Goal: Information Seeking & Learning: Learn about a topic

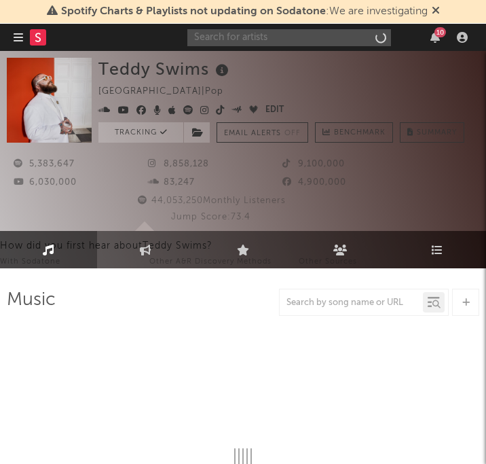
click at [315, 40] on input "text" at bounding box center [289, 37] width 204 height 17
type input "[PERSON_NAME]"
select select "6m"
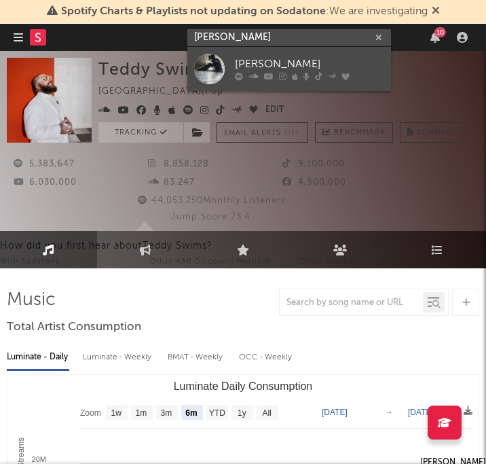
type input "[PERSON_NAME]"
click at [342, 75] on icon at bounding box center [345, 77] width 8 height 8
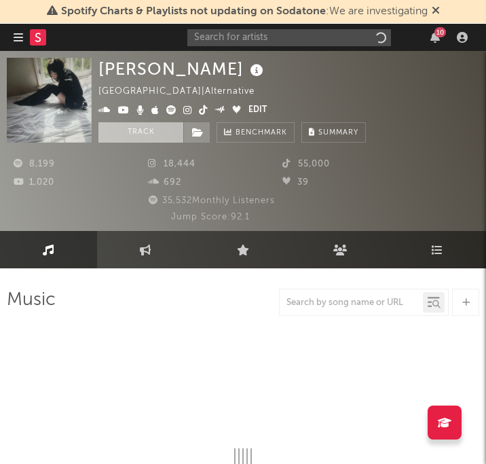
click at [139, 139] on button "Track" at bounding box center [140, 132] width 85 height 20
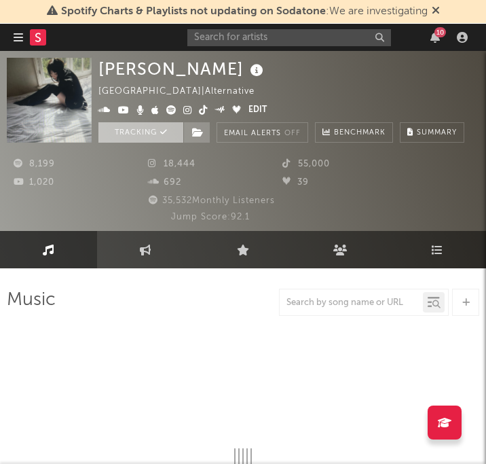
select select "6m"
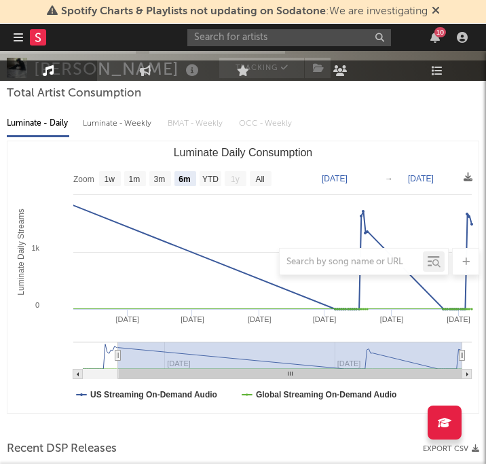
scroll to position [256, 0]
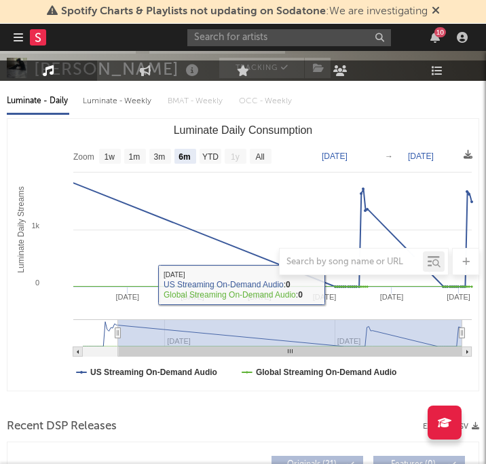
click at [185, 418] on div "Recent DSP Releases Export CSV" at bounding box center [243, 426] width 473 height 23
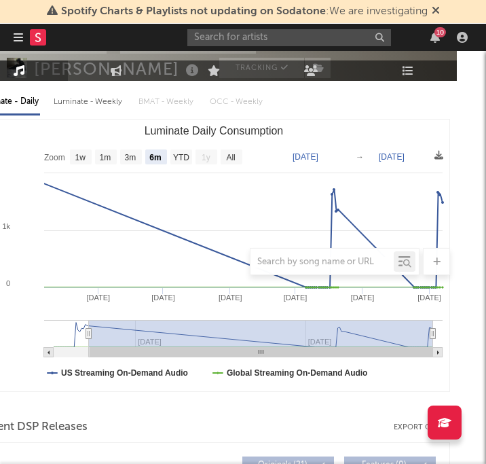
scroll to position [255, 27]
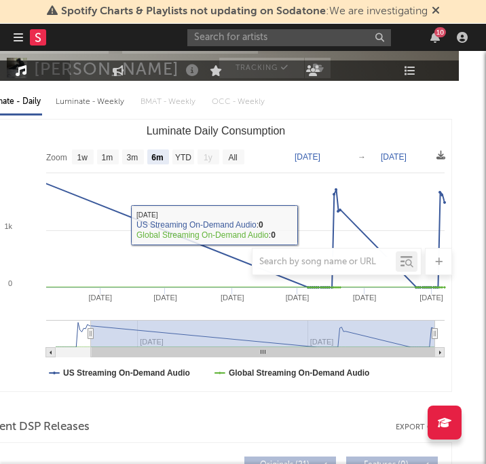
click at [83, 158] on text "1w" at bounding box center [82, 158] width 11 height 10
select select "1w"
type input "[DATE]"
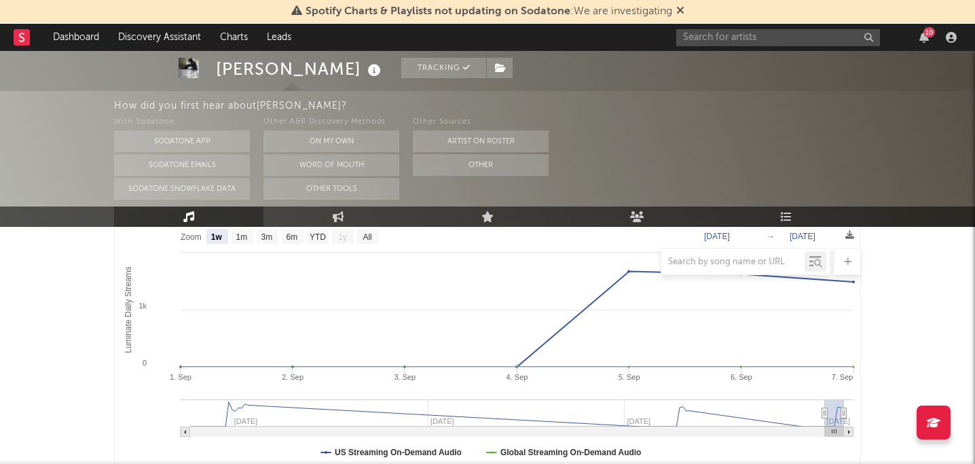
scroll to position [215, 0]
click at [315, 236] on text "YTD" at bounding box center [318, 239] width 16 height 10
select select "YTD"
type input "[DATE]"
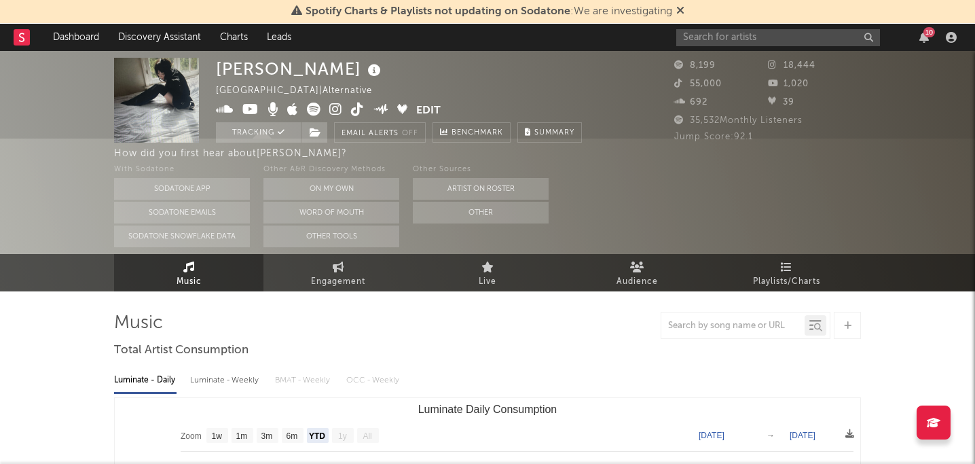
scroll to position [0, 0]
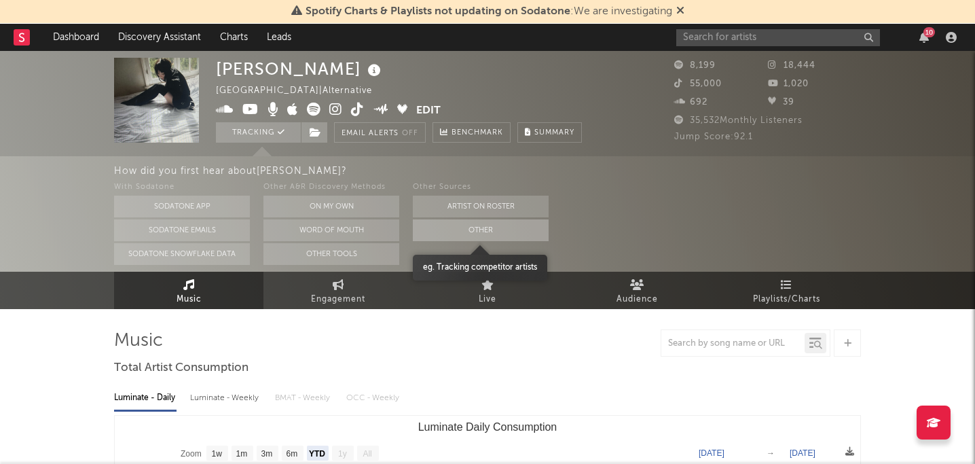
click at [470, 231] on button "Other" at bounding box center [481, 230] width 136 height 22
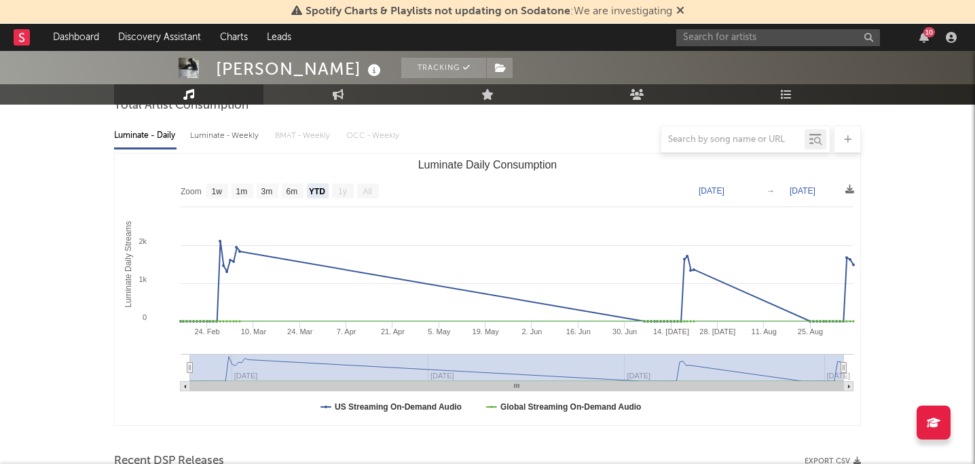
scroll to position [124, 0]
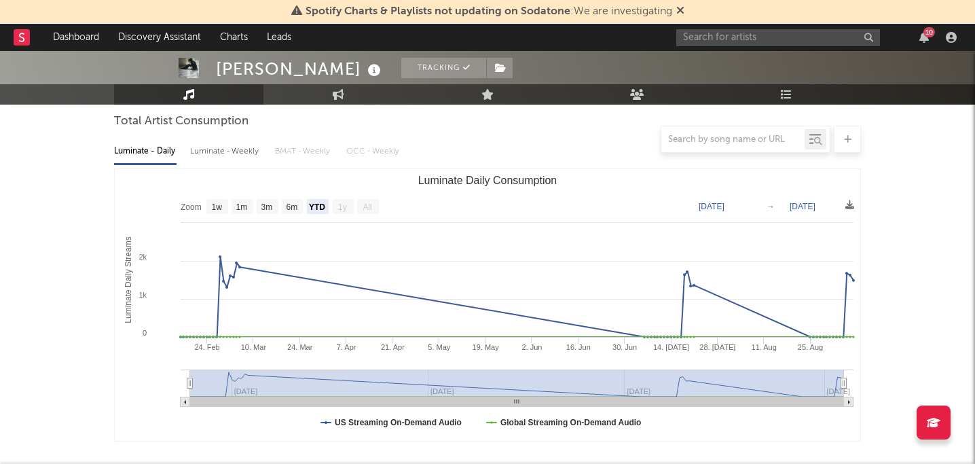
click at [485, 10] on icon at bounding box center [680, 10] width 8 height 11
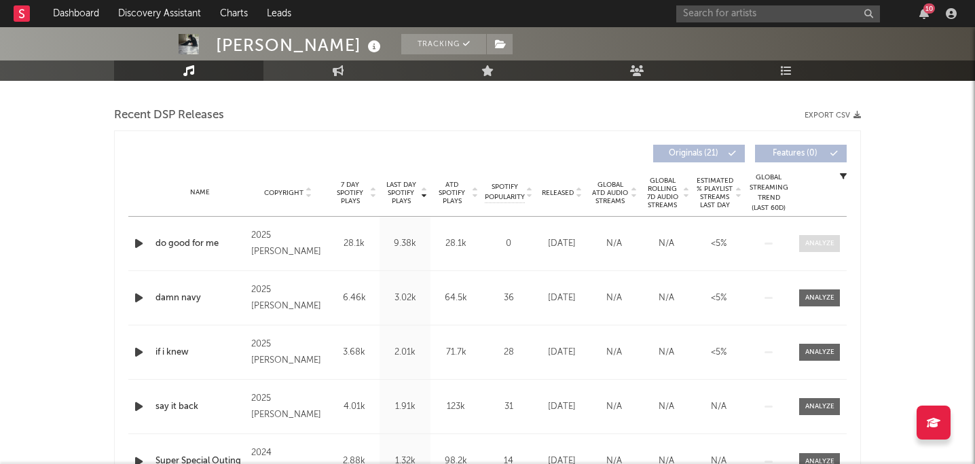
scroll to position [0, 0]
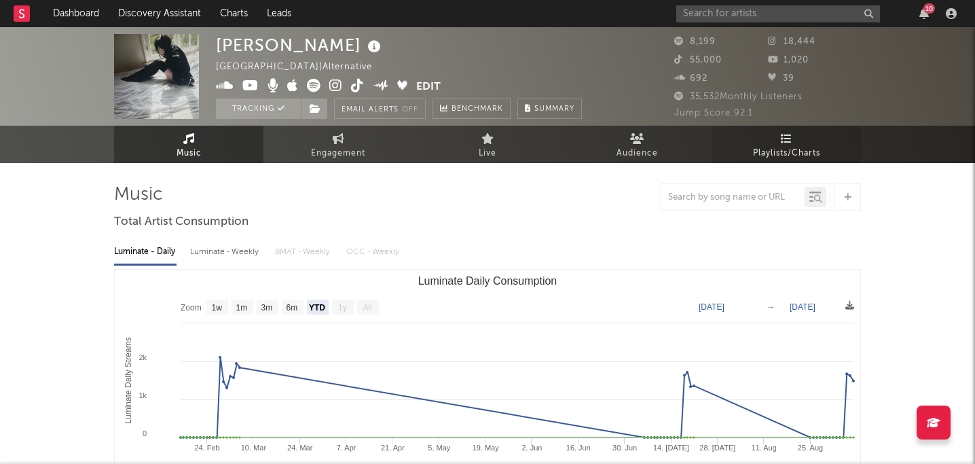
click at [485, 142] on link "Playlists/Charts" at bounding box center [785, 144] width 149 height 37
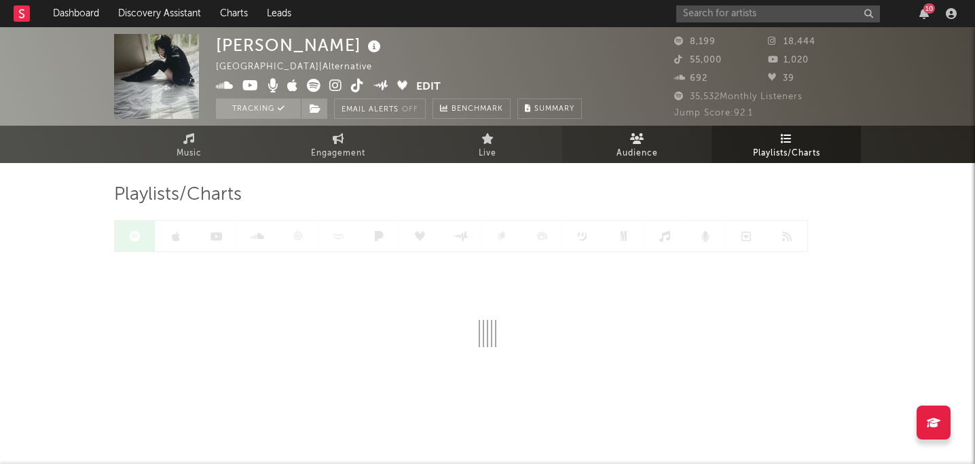
click at [485, 149] on span "Audience" at bounding box center [636, 153] width 41 height 16
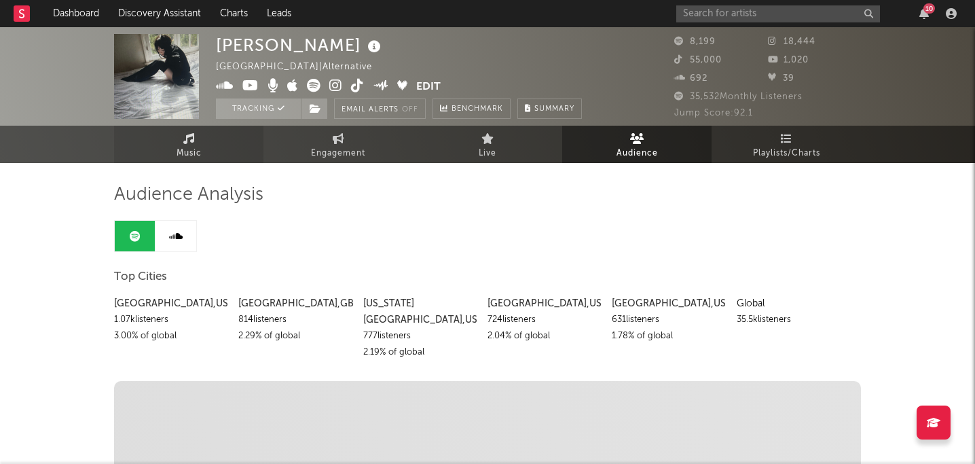
click at [200, 145] on span "Music" at bounding box center [189, 153] width 25 height 16
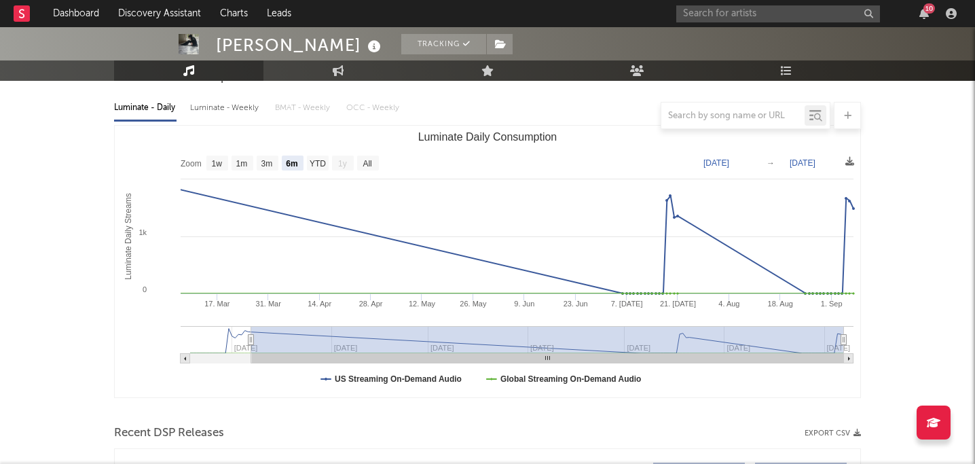
scroll to position [141, 0]
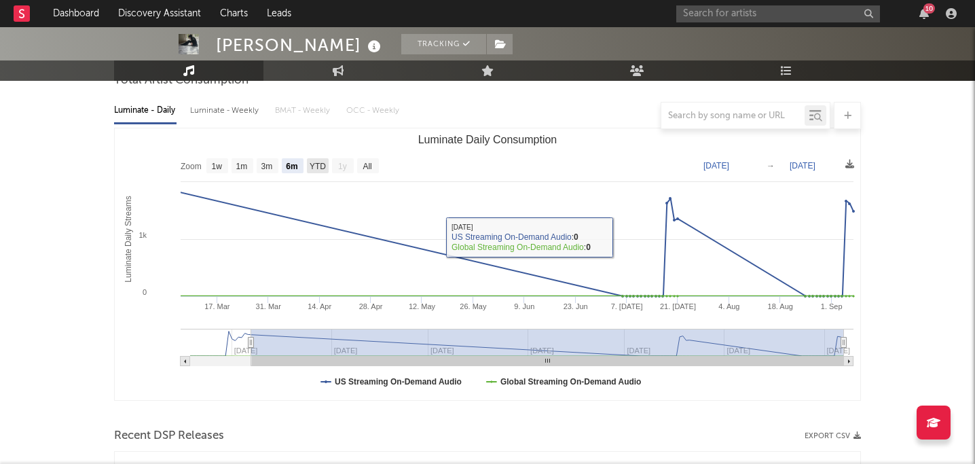
click at [316, 170] on text "YTD" at bounding box center [318, 167] width 16 height 10
select select "YTD"
type input "[DATE]"
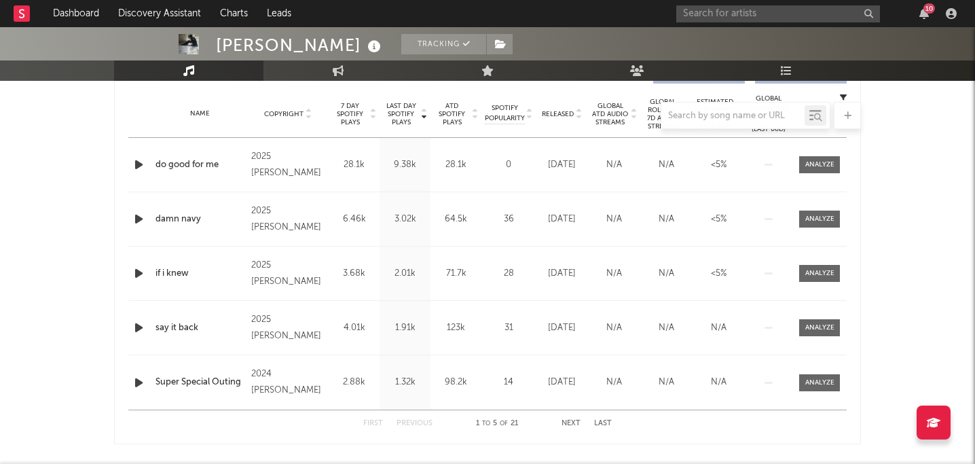
scroll to position [543, 0]
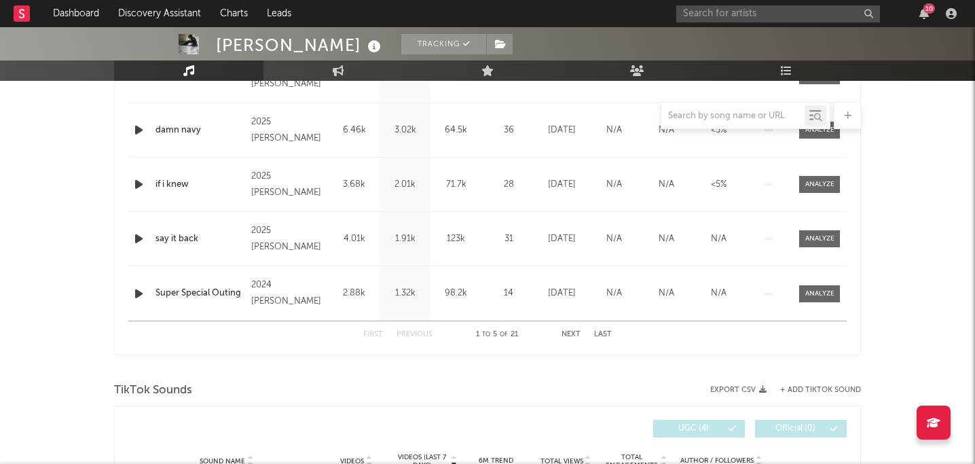
scroll to position [619, 0]
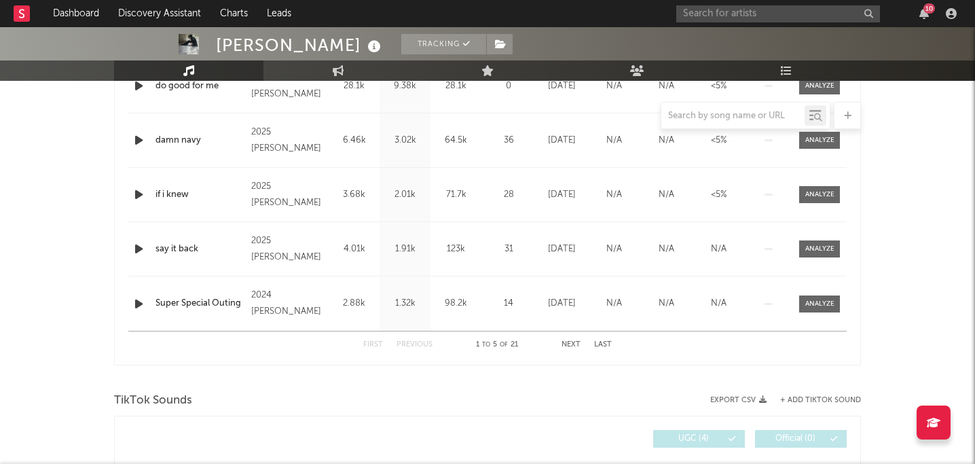
click at [485, 347] on button "Next" at bounding box center [570, 344] width 19 height 7
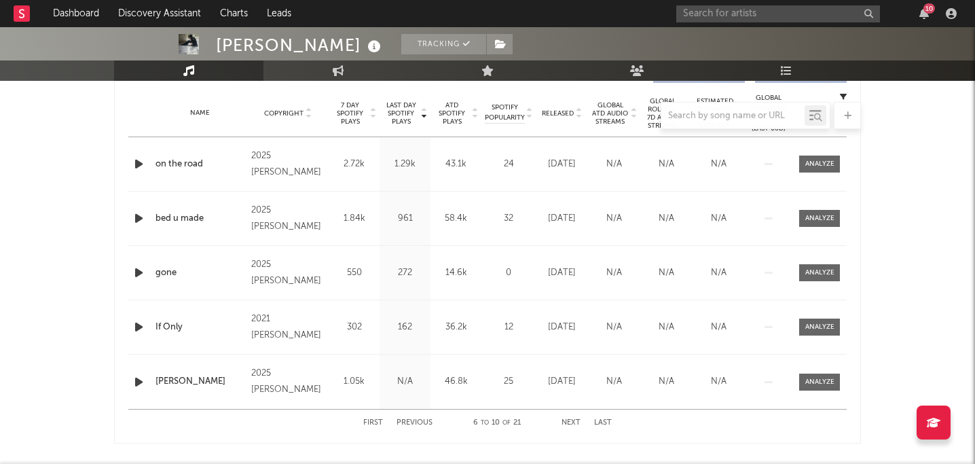
scroll to position [539, 0]
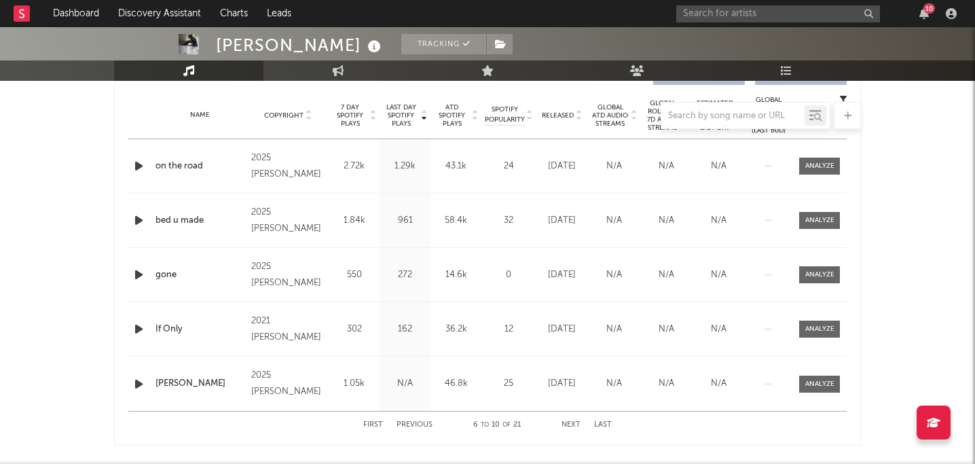
click at [485, 420] on div "First Previous 6 to 10 of 21 Next Last" at bounding box center [487, 424] width 248 height 26
click at [485, 421] on button "Next" at bounding box center [570, 424] width 19 height 7
click at [485, 423] on button "Next" at bounding box center [570, 424] width 19 height 7
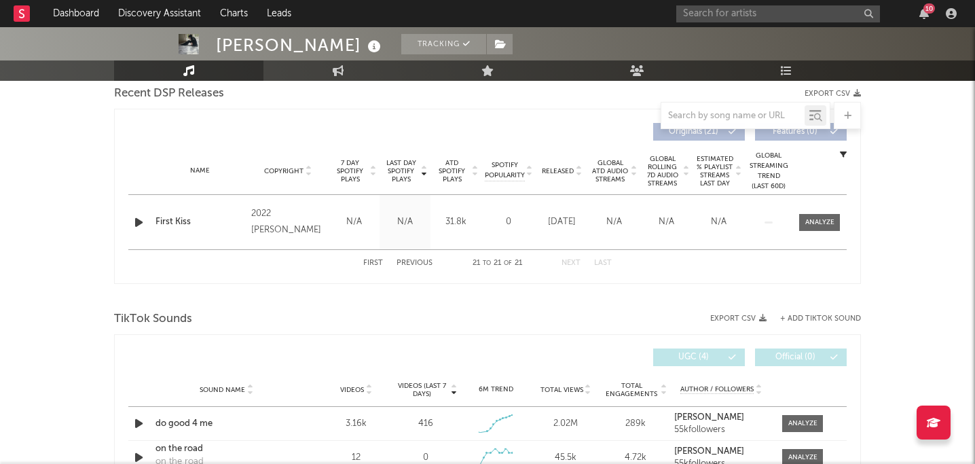
scroll to position [471, 0]
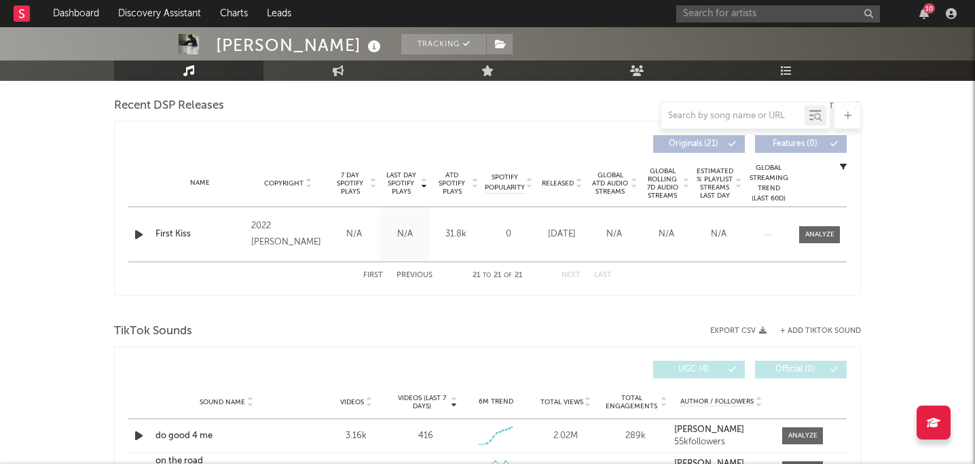
click at [485, 275] on button "Last" at bounding box center [603, 275] width 18 height 7
click at [485, 274] on div "First Previous 21 to 21 of 21 Next Last" at bounding box center [487, 274] width 718 height 27
click at [405, 275] on button "Previous" at bounding box center [414, 275] width 36 height 7
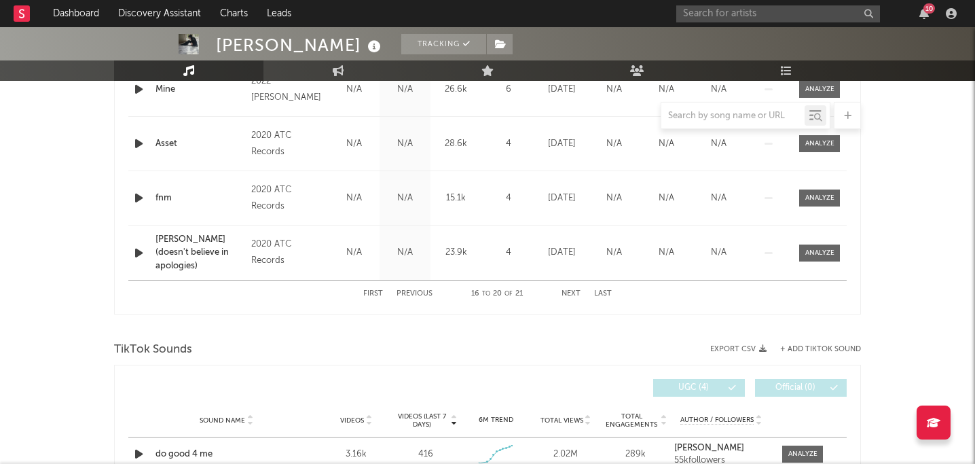
scroll to position [672, 0]
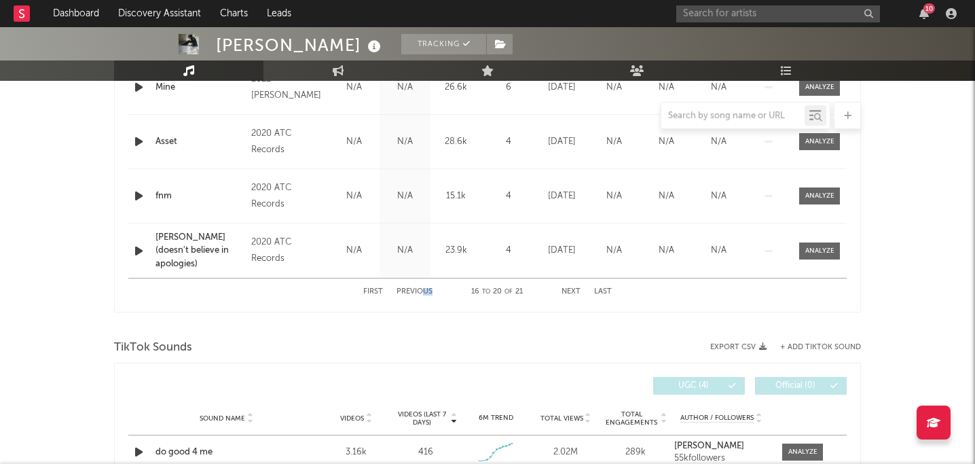
click at [424, 295] on div "First Previous 16 to 20 of 21 Next Last" at bounding box center [487, 291] width 248 height 26
click at [418, 293] on button "Previous" at bounding box center [414, 291] width 36 height 7
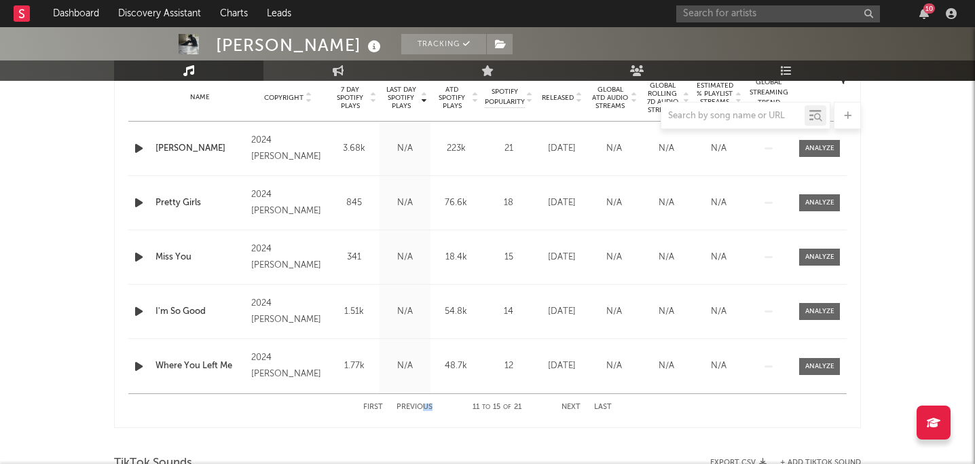
scroll to position [547, 0]
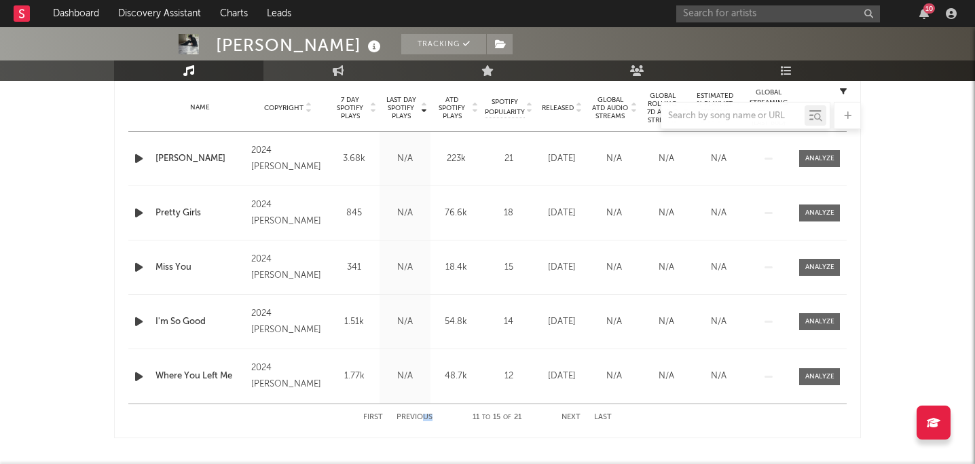
click at [416, 417] on button "Previous" at bounding box center [414, 416] width 36 height 7
click at [405, 416] on button "Previous" at bounding box center [414, 416] width 36 height 7
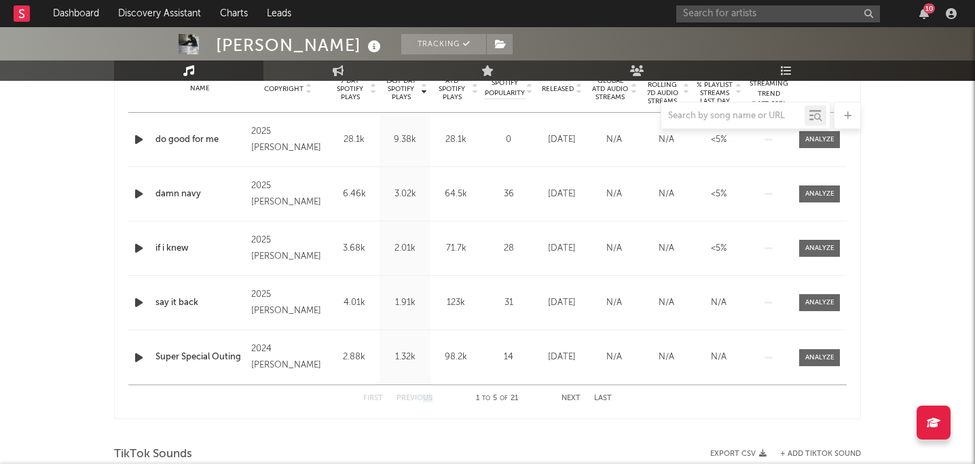
scroll to position [567, 0]
click at [485, 396] on button "Next" at bounding box center [570, 396] width 19 height 7
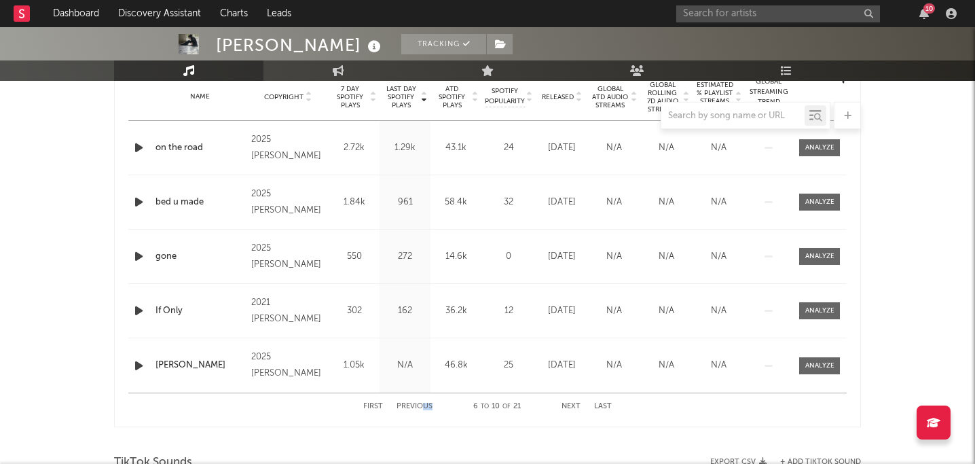
scroll to position [559, 0]
click at [485, 400] on div "First Previous 6 to 10 of 21 Next Last" at bounding box center [487, 405] width 248 height 26
click at [485, 401] on div "First Previous 6 to 10 of 21 Next Last" at bounding box center [487, 405] width 248 height 26
click at [485, 407] on button "Next" at bounding box center [570, 404] width 19 height 7
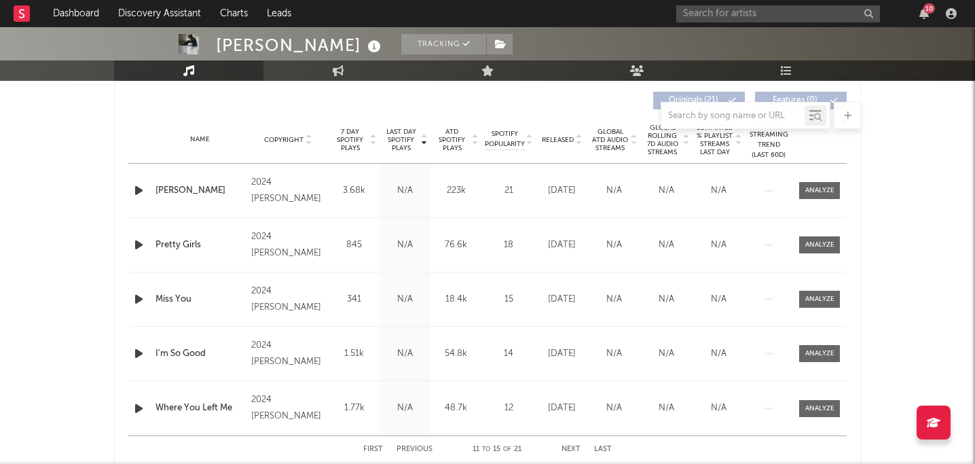
scroll to position [515, 0]
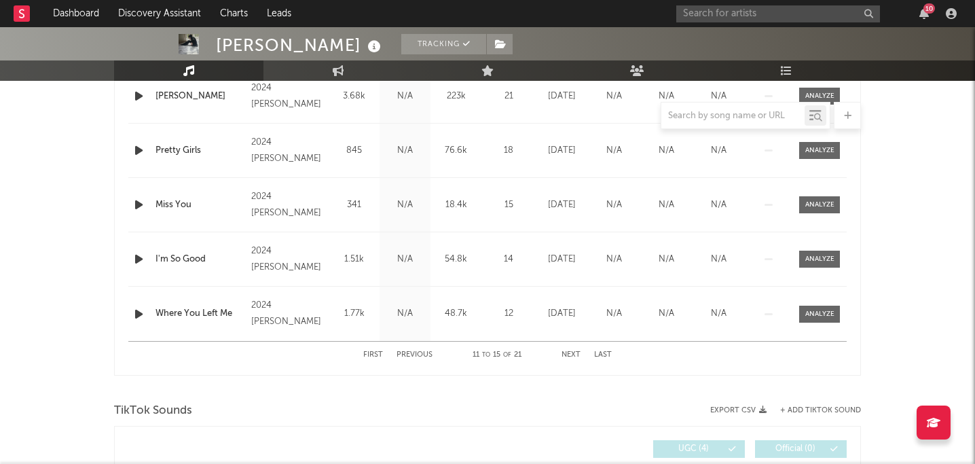
click at [413, 354] on button "Previous" at bounding box center [414, 354] width 36 height 7
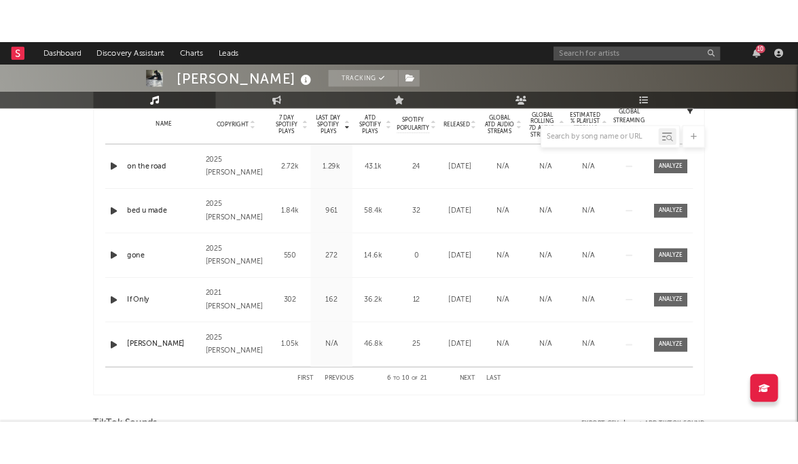
scroll to position [551, 0]
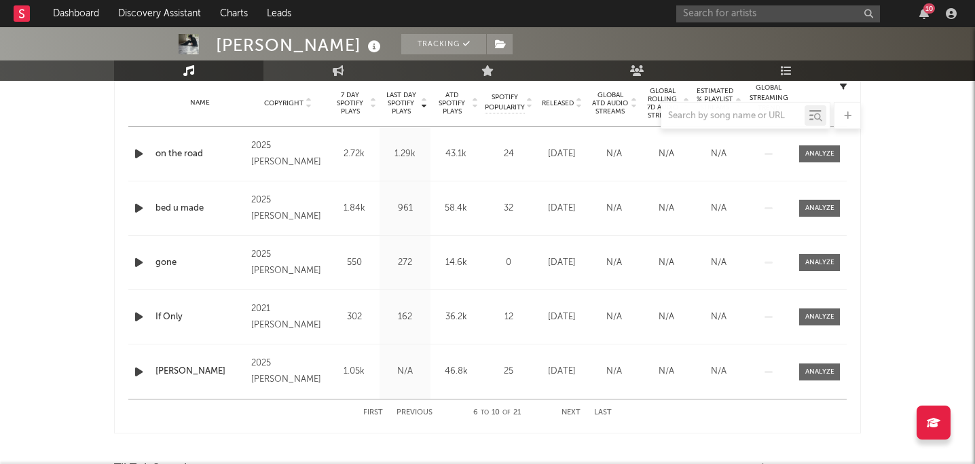
click at [411, 410] on button "Previous" at bounding box center [414, 412] width 36 height 7
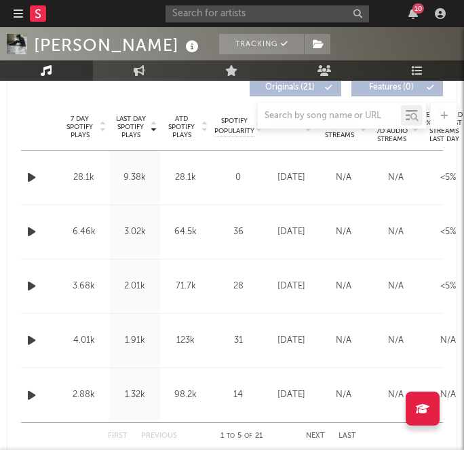
scroll to position [596, 0]
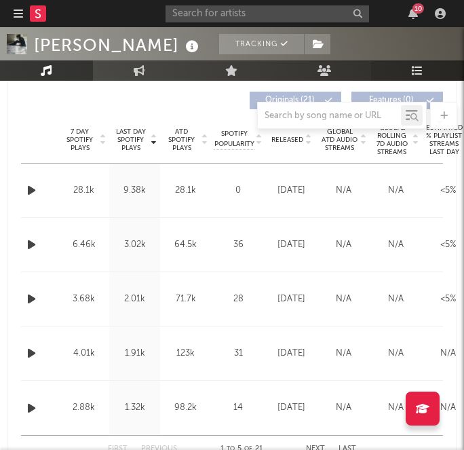
click at [409, 72] on link "Playlists/Charts" at bounding box center [417, 70] width 93 height 20
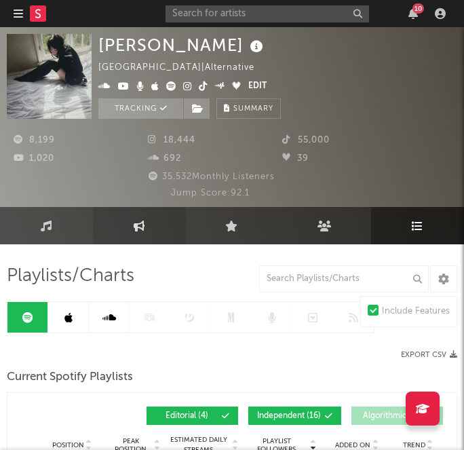
click at [149, 224] on link "Engagement" at bounding box center [139, 225] width 93 height 37
select select "1w"
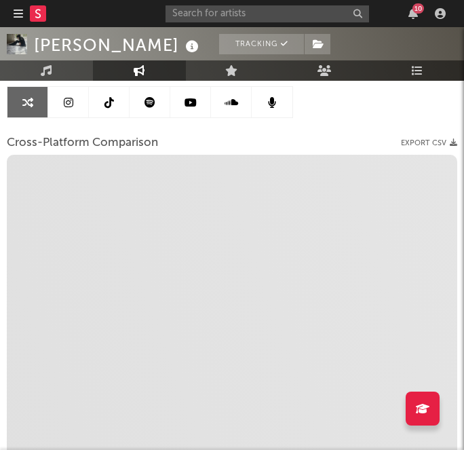
scroll to position [211, 0]
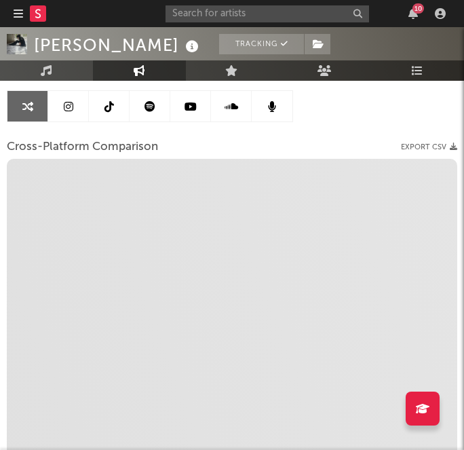
select select "1m"
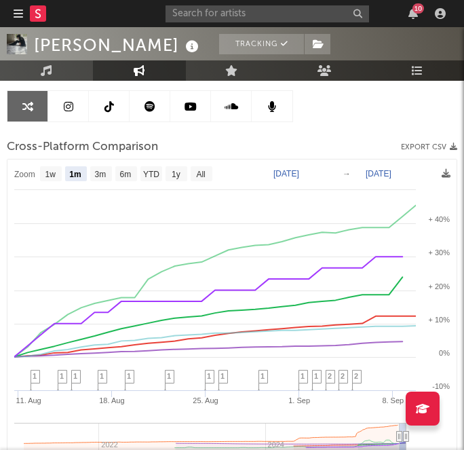
click at [70, 98] on link at bounding box center [68, 106] width 41 height 31
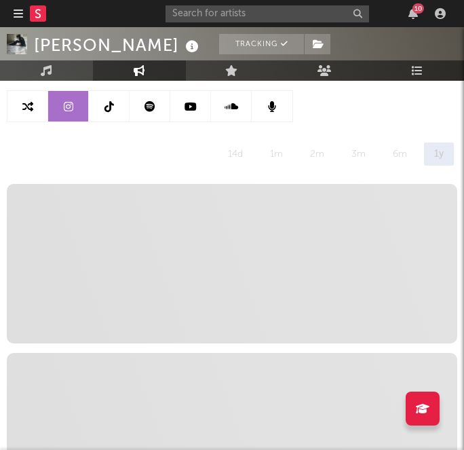
select select "6m"
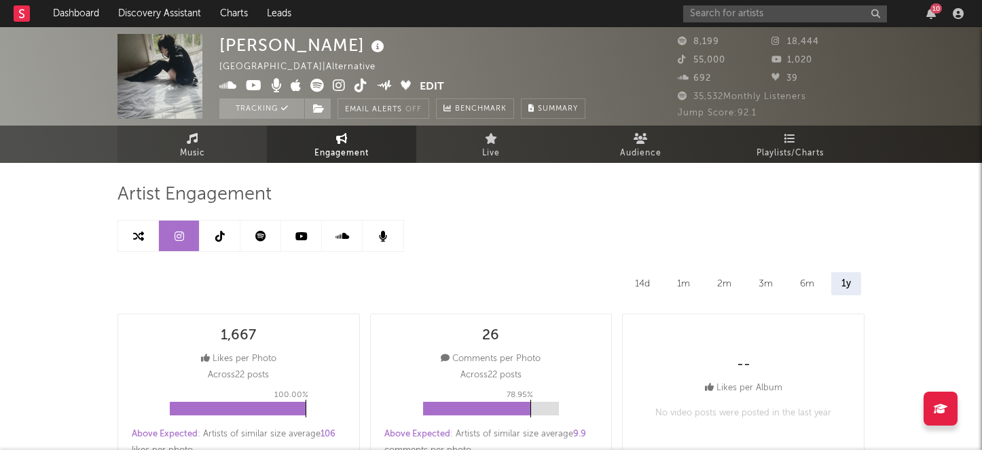
click at [237, 141] on link "Music" at bounding box center [191, 144] width 149 height 37
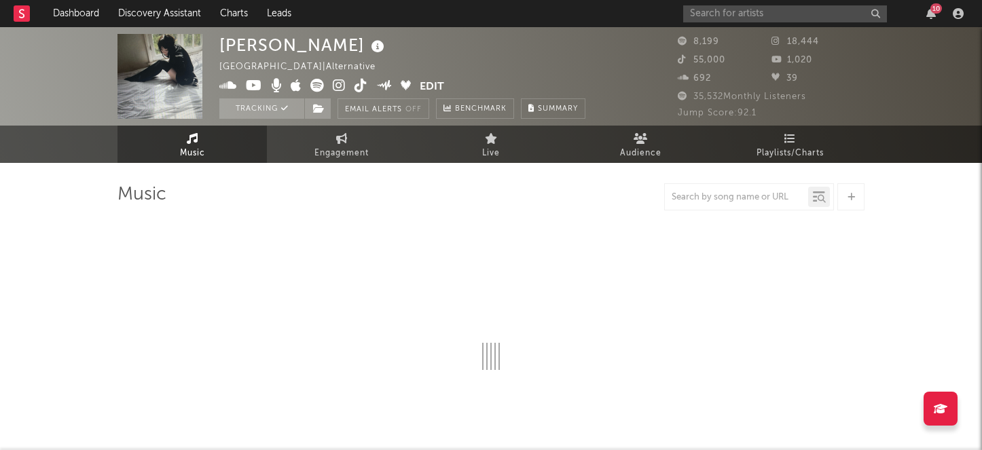
select select "6m"
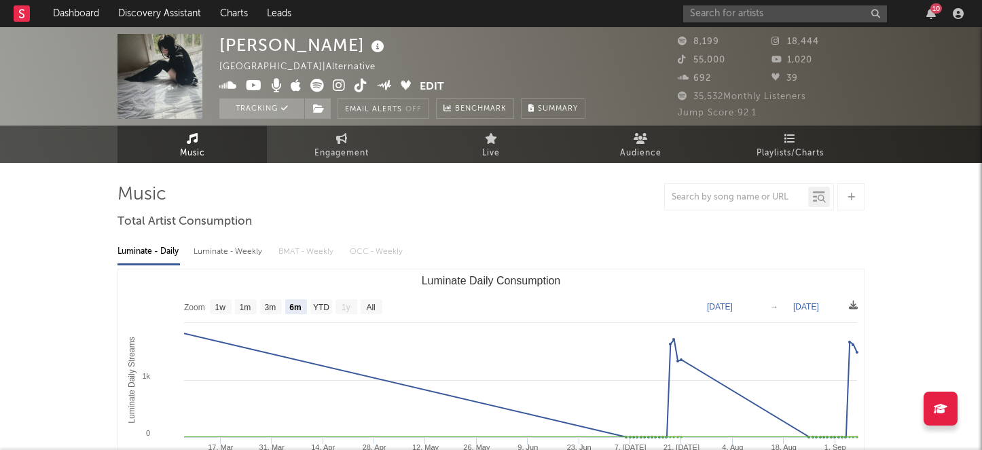
click at [340, 87] on icon at bounding box center [339, 86] width 13 height 14
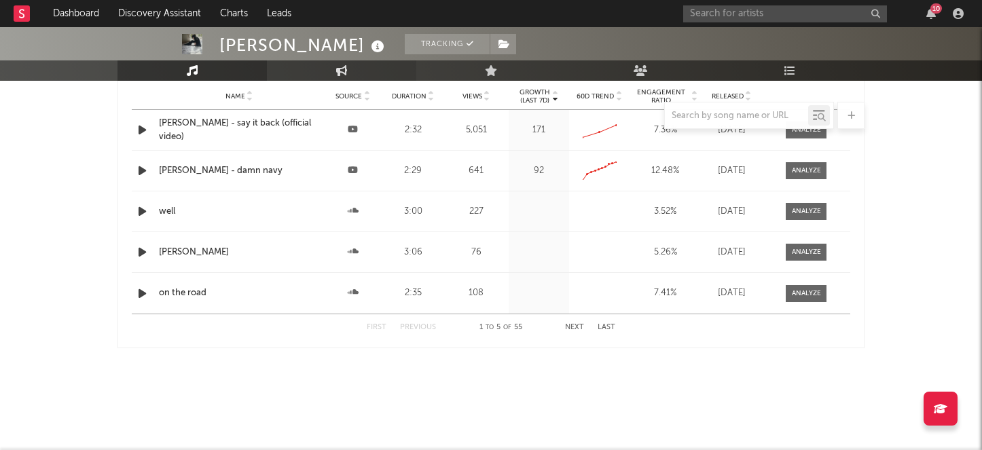
click at [353, 70] on link "Engagement" at bounding box center [341, 70] width 149 height 20
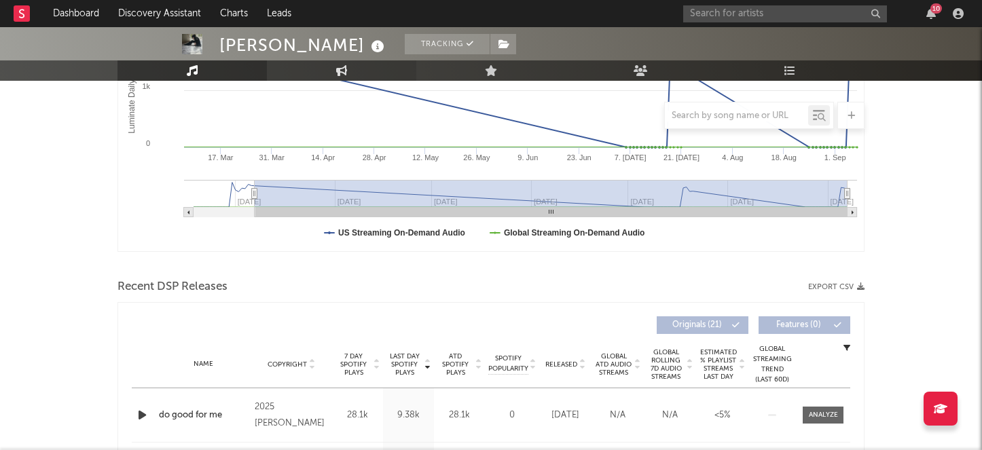
select select "1w"
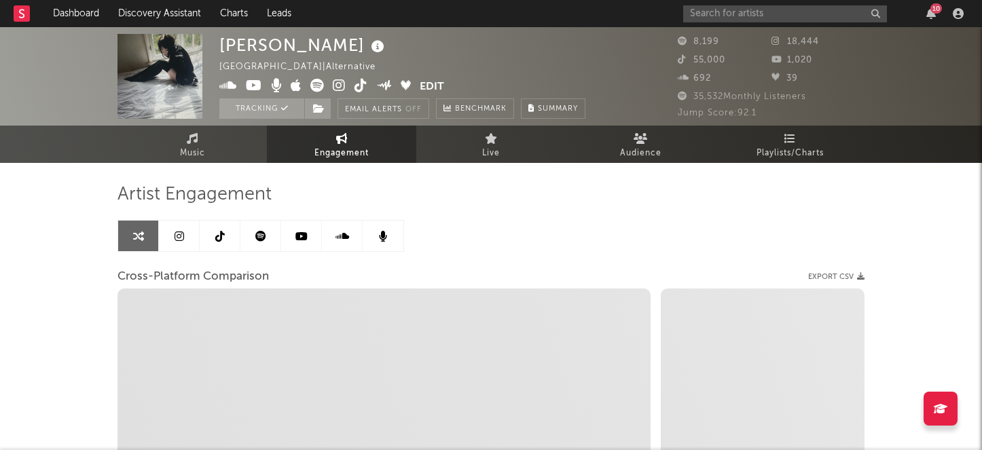
select select "1m"
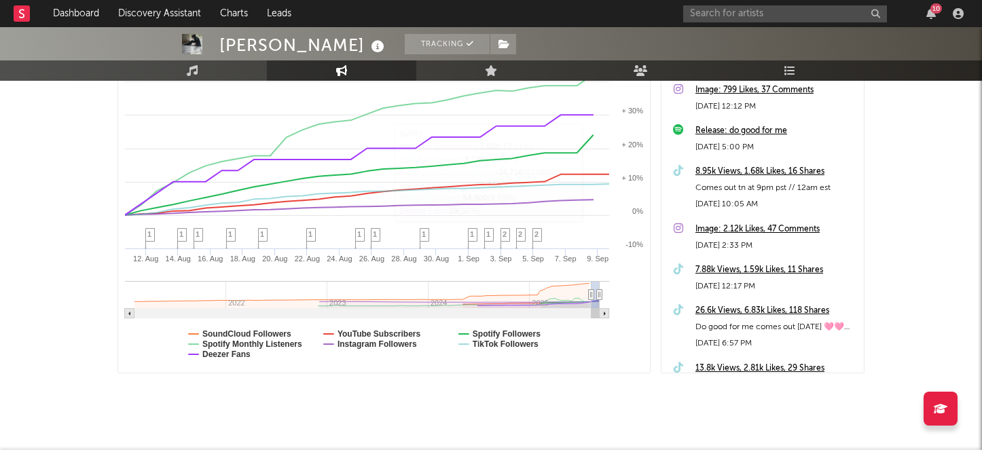
scroll to position [269, 0]
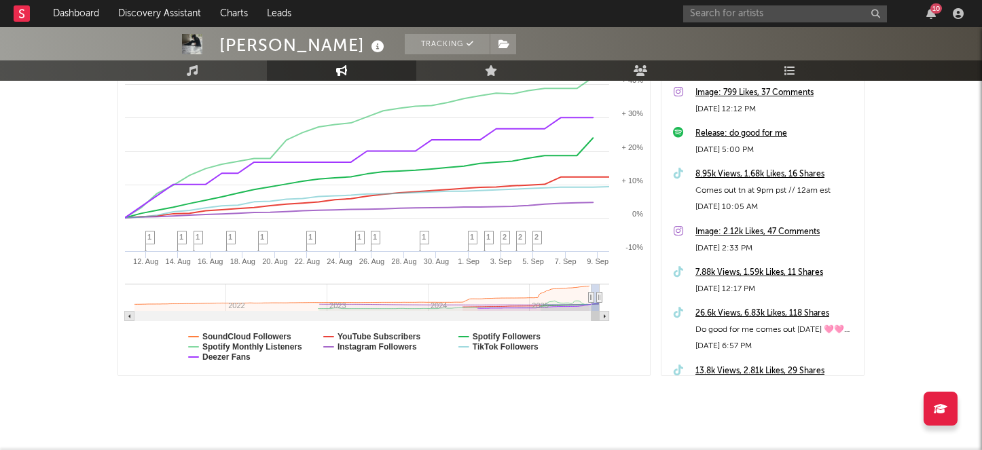
click at [400, 399] on div "Artist Engagement Cross-Platform Comparison Export CSV Zoom 1w 1m 3m 6m YTD 1y …" at bounding box center [490, 162] width 747 height 536
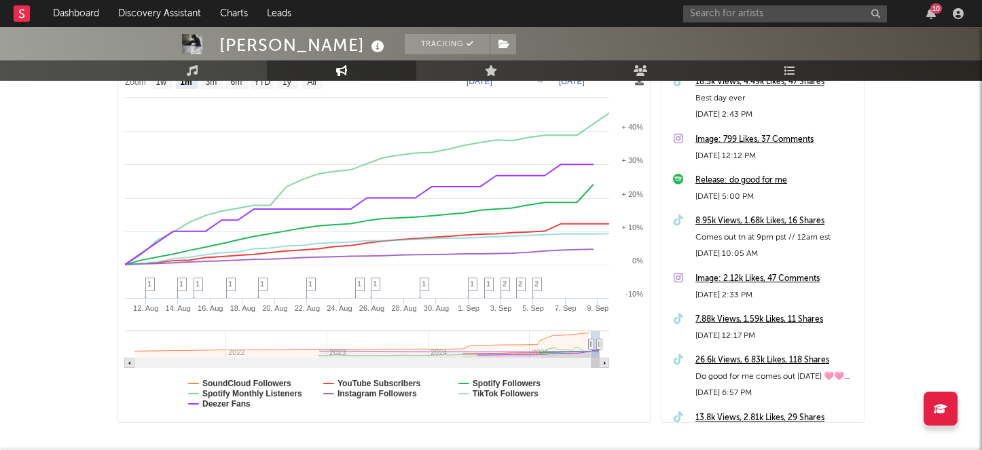
scroll to position [246, 0]
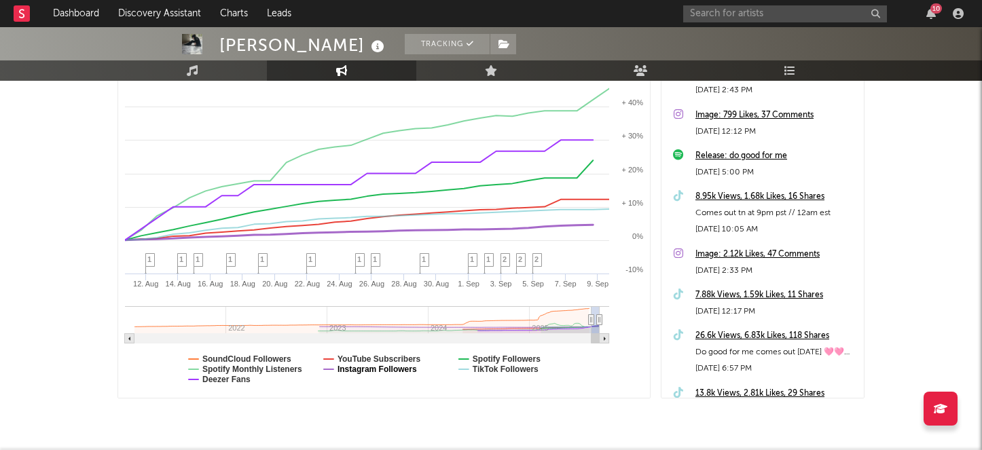
click at [353, 369] on text "Instagram Followers" at bounding box center [376, 370] width 79 height 10
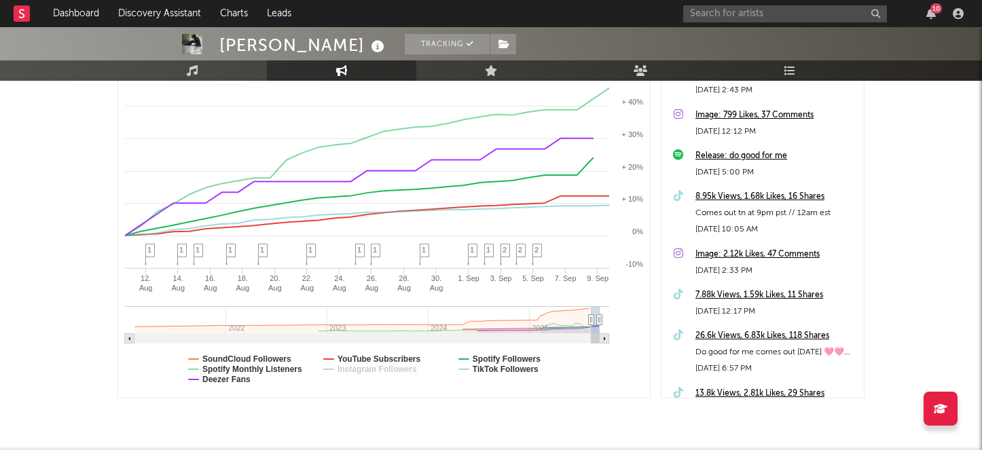
select select "1m"
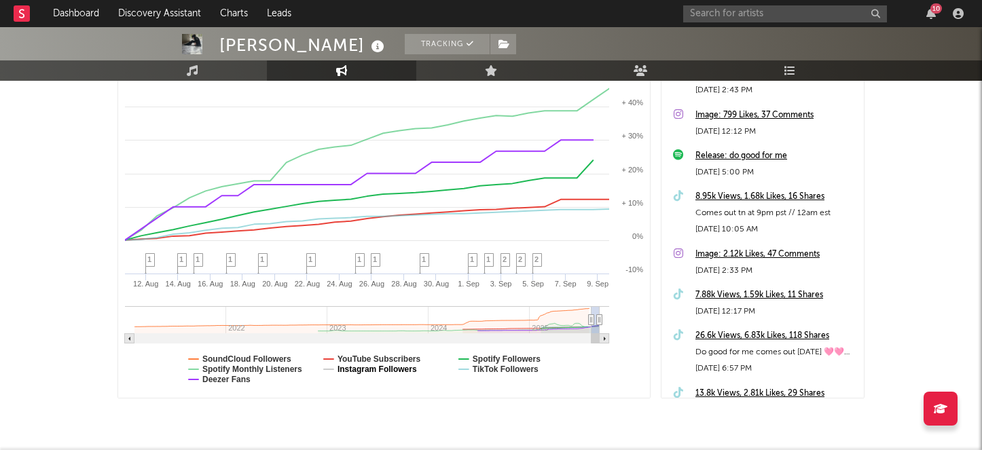
click at [353, 369] on text "Instagram Followers" at bounding box center [376, 370] width 79 height 10
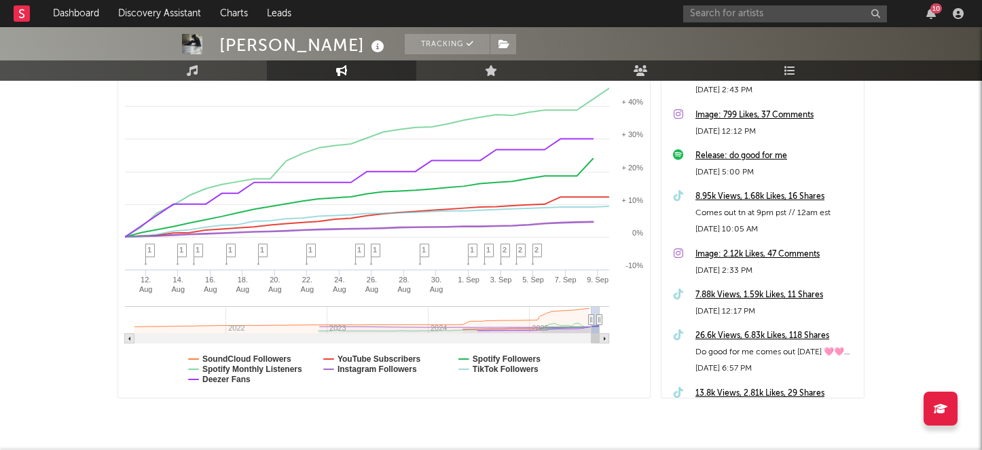
select select "1m"
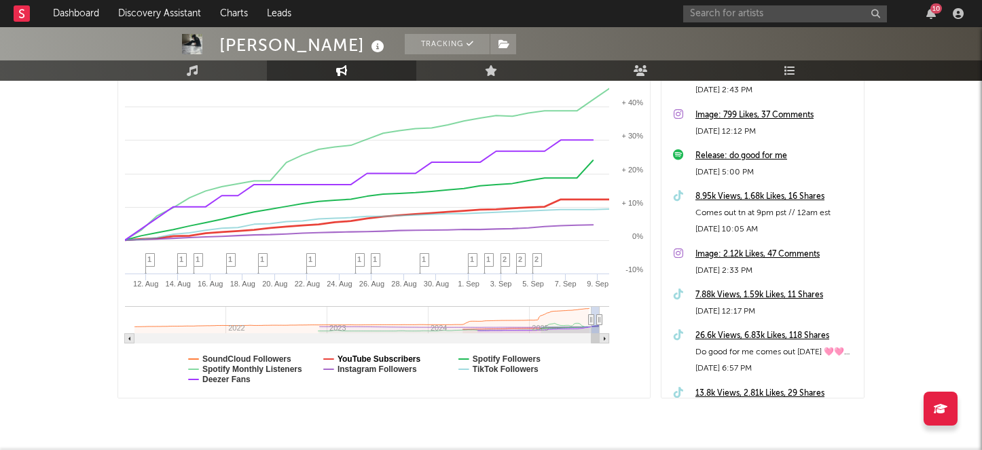
click at [341, 358] on text "YouTube Subscribers" at bounding box center [379, 359] width 84 height 10
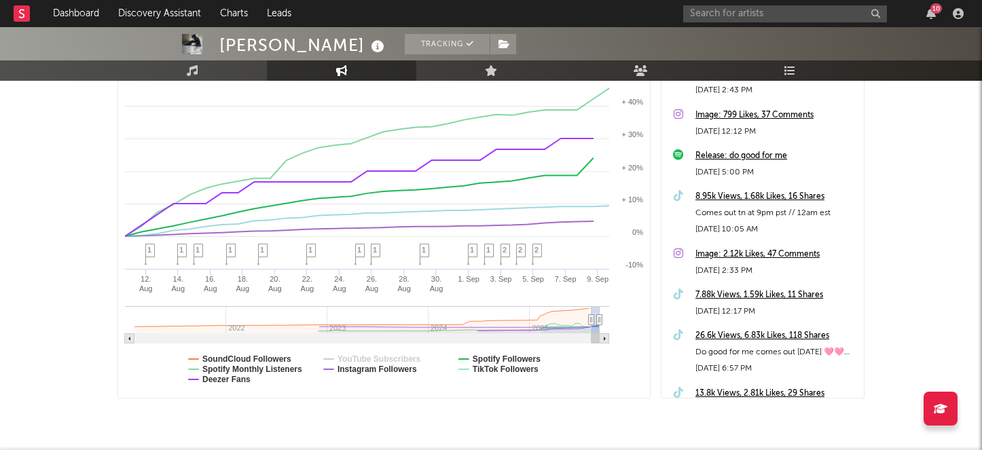
select select "1m"
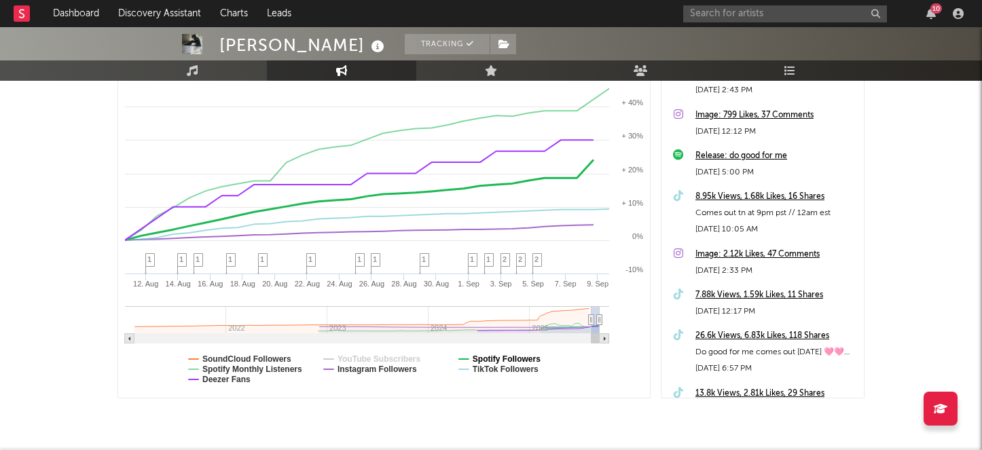
click at [485, 360] on text "Spotify Followers" at bounding box center [507, 359] width 68 height 10
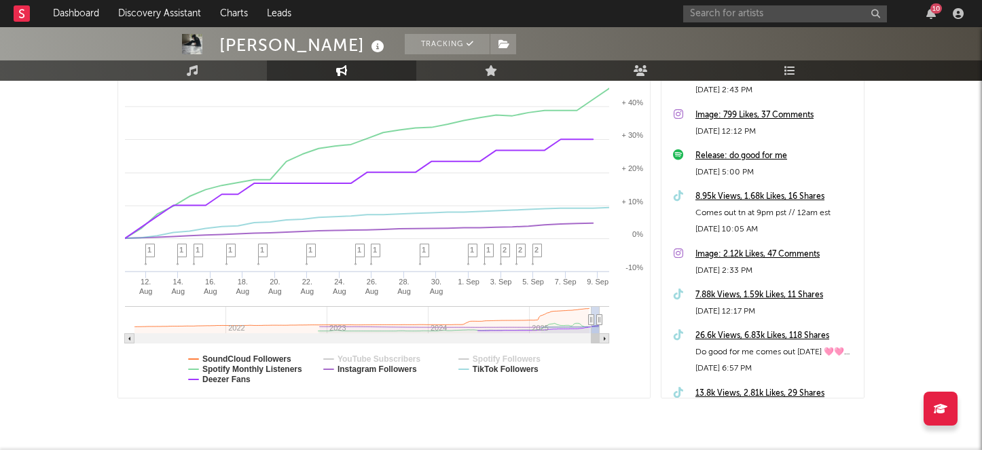
select select "1m"
click at [485, 370] on text "TikTok Followers" at bounding box center [506, 370] width 66 height 10
select select "1m"
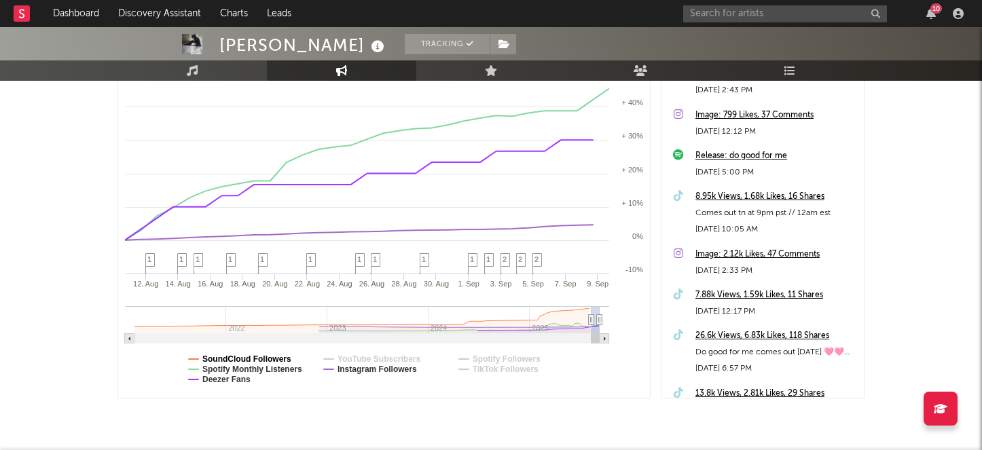
click at [225, 358] on text "SoundCloud Followers" at bounding box center [246, 359] width 89 height 10
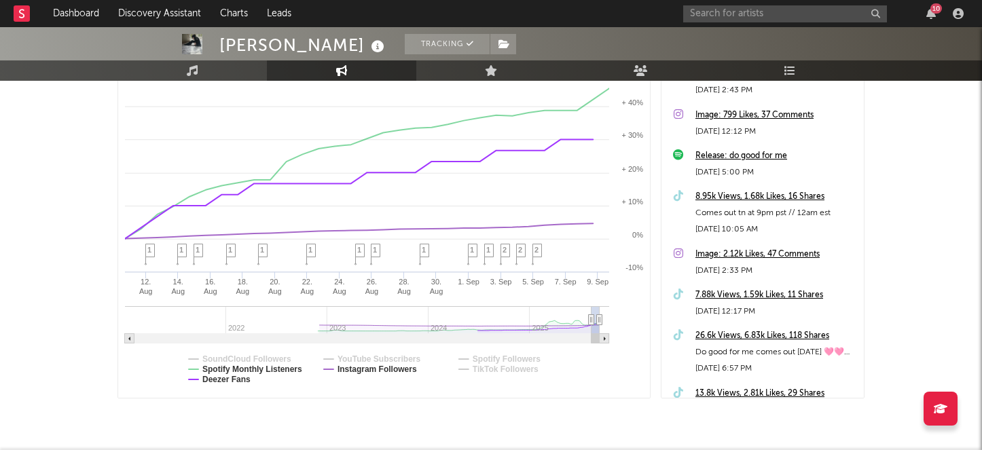
select select "1m"
click at [224, 366] on text "Spotify Monthly Listeners" at bounding box center [252, 370] width 100 height 10
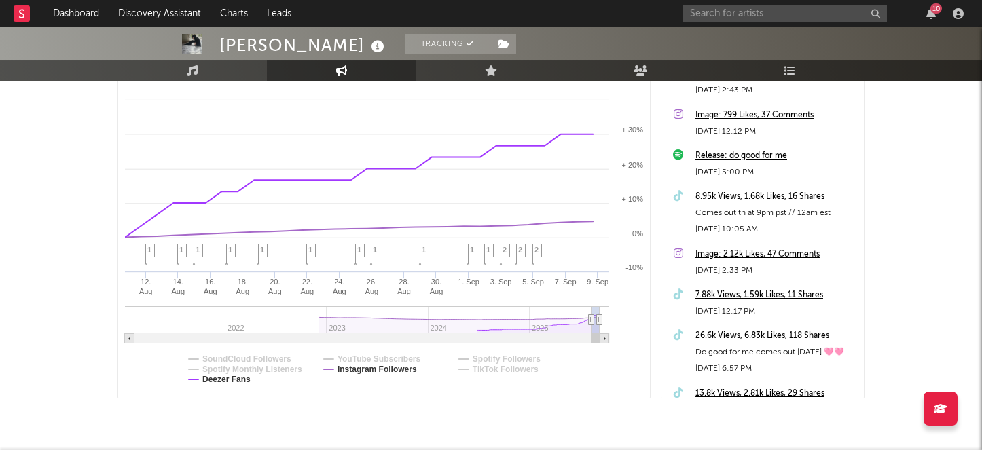
select select "1m"
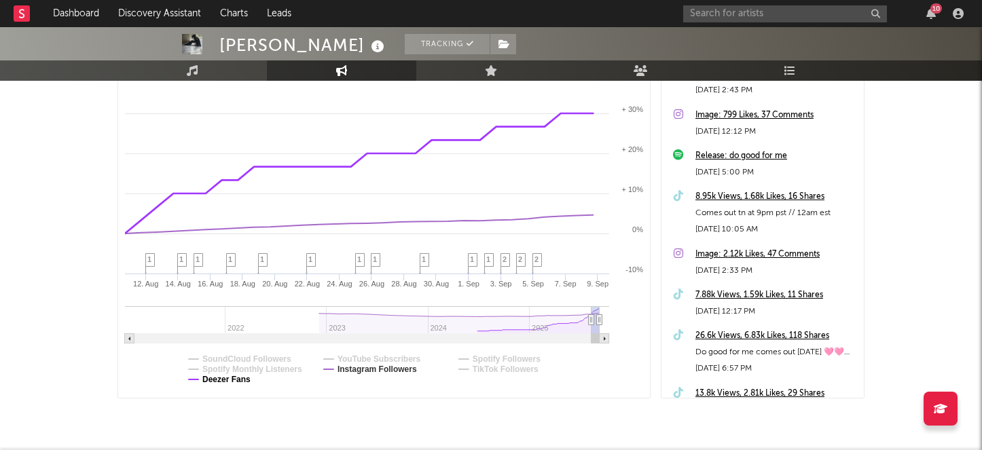
click at [224, 382] on text "Deezer Fans" at bounding box center [226, 380] width 48 height 10
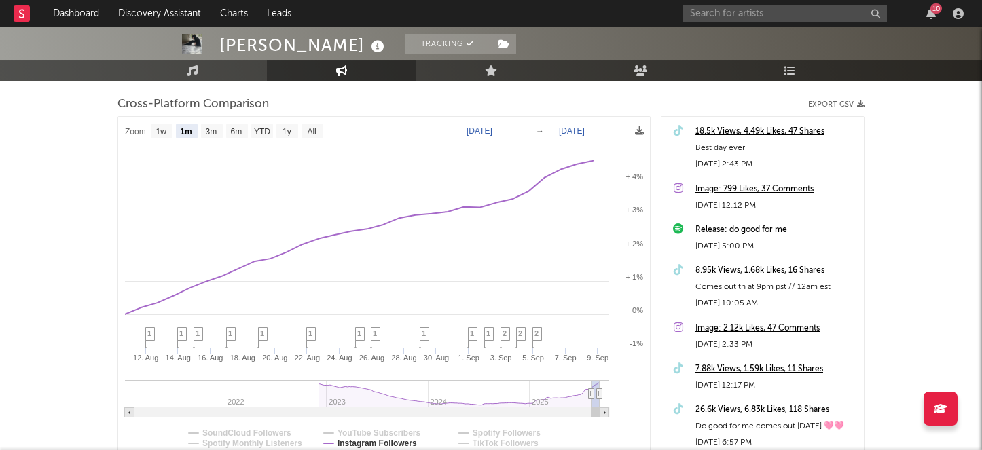
scroll to position [163, 0]
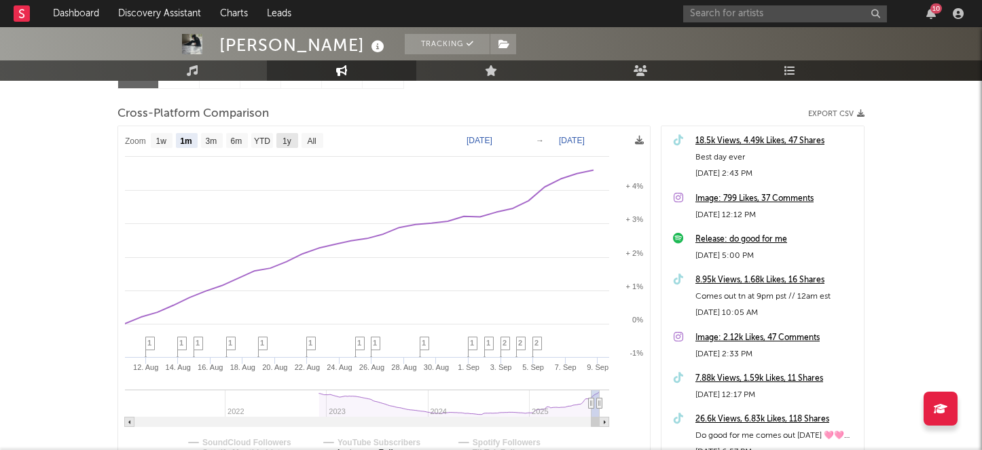
click at [285, 144] on text "1y" at bounding box center [286, 141] width 9 height 10
select select "1y"
type input "[DATE]"
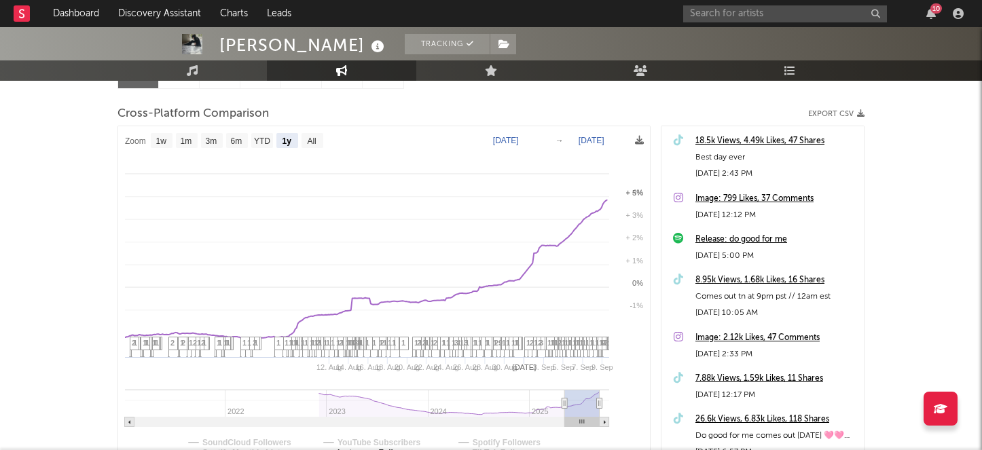
select select "1y"
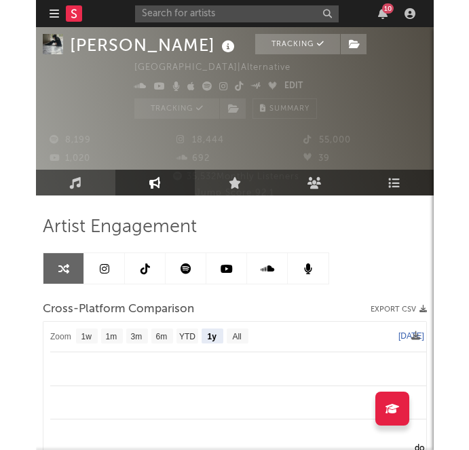
scroll to position [64, 0]
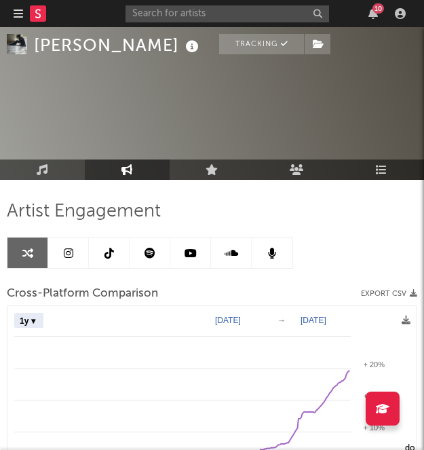
select select "1y"
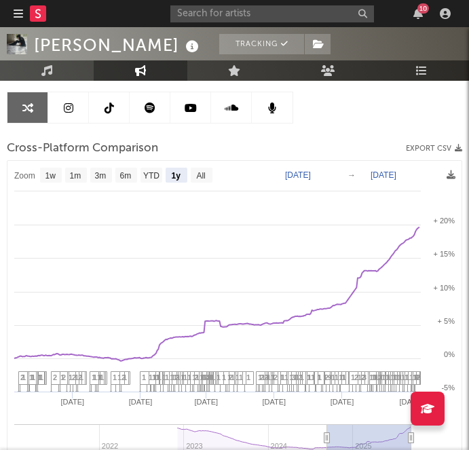
scroll to position [208, 0]
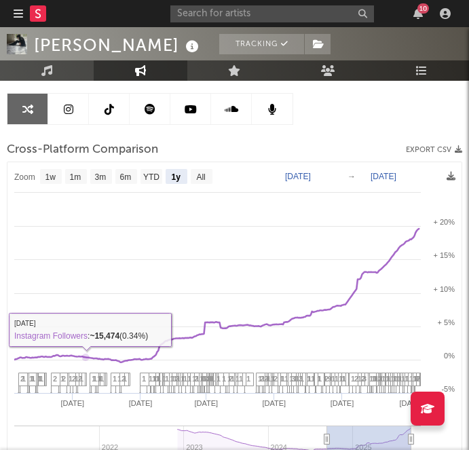
click at [51, 178] on text "1w" at bounding box center [50, 177] width 11 height 10
select select "1w"
type input "[DATE]"
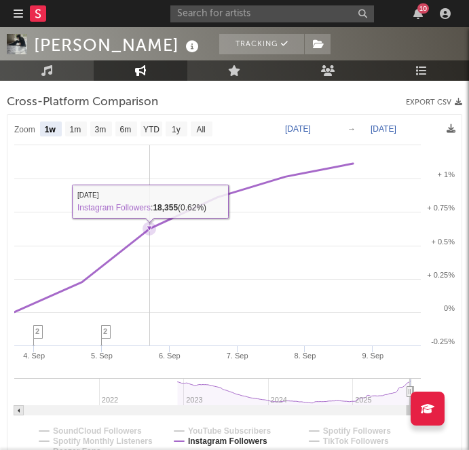
scroll to position [261, 0]
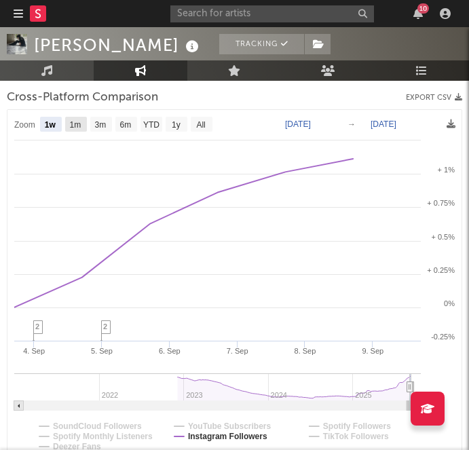
click at [76, 126] on text "1m" at bounding box center [76, 125] width 12 height 10
select select "1m"
type input "[DATE]"
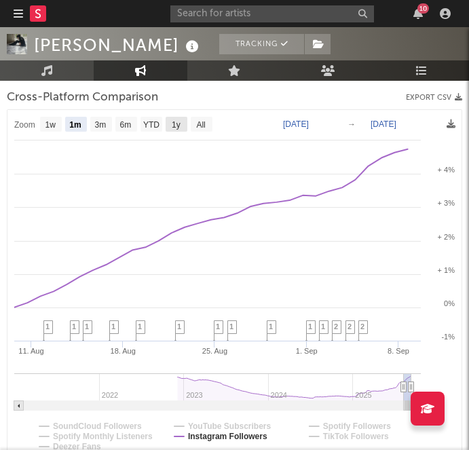
click at [174, 124] on text "1y" at bounding box center [176, 125] width 9 height 10
select select "1y"
type input "[DATE]"
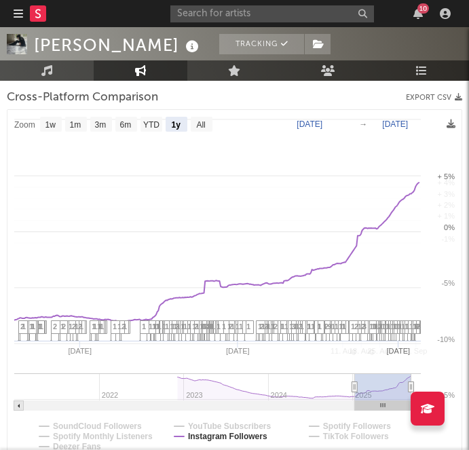
select select "1y"
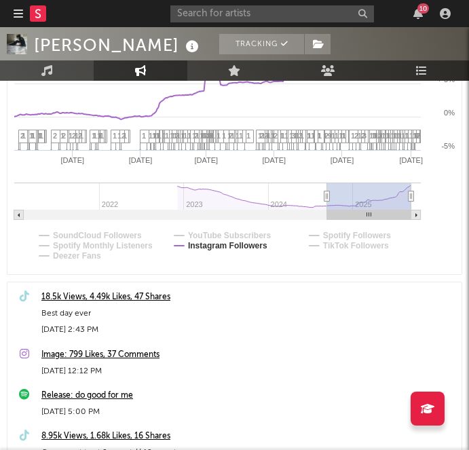
scroll to position [456, 0]
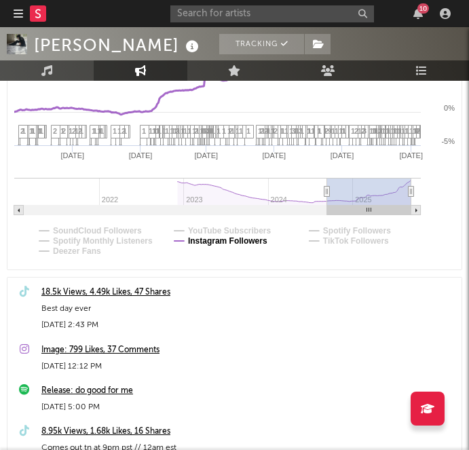
click at [212, 242] on text "Instagram Followers" at bounding box center [227, 241] width 79 height 10
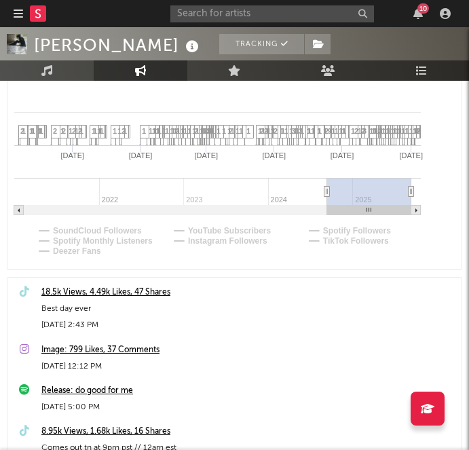
select select "1y"
click at [346, 237] on text "TikTok Followers" at bounding box center [356, 241] width 66 height 10
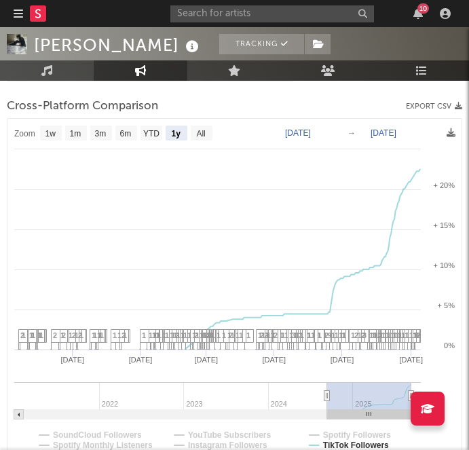
scroll to position [253, 0]
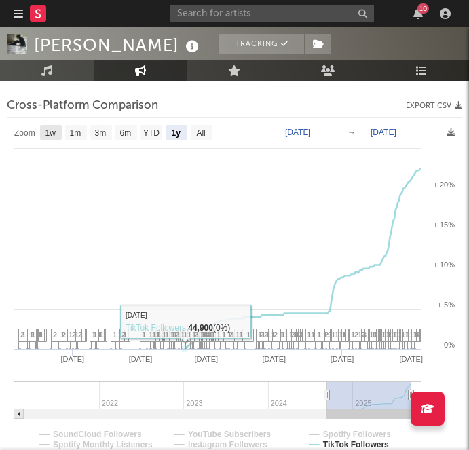
click at [54, 138] on rect at bounding box center [51, 132] width 22 height 15
select select "1w"
type input "[DATE]"
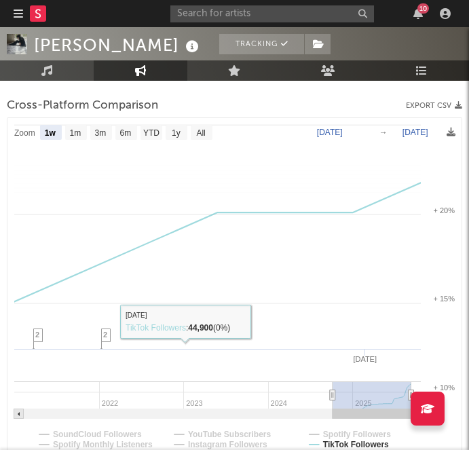
select select "1w"
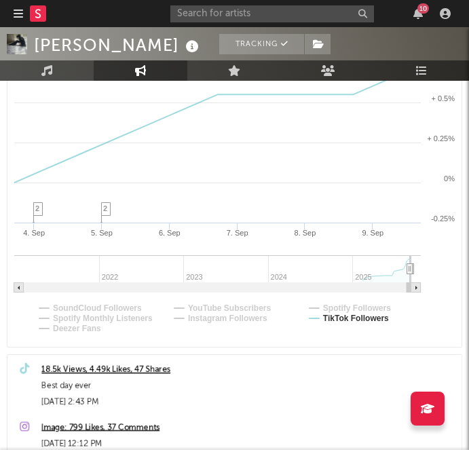
scroll to position [255, 0]
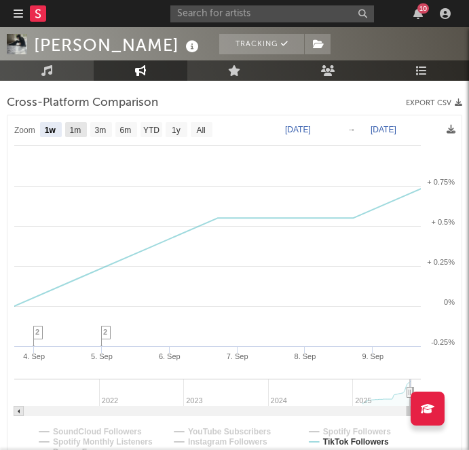
click at [73, 129] on text "1m" at bounding box center [76, 131] width 12 height 10
select select "1m"
type input "[DATE]"
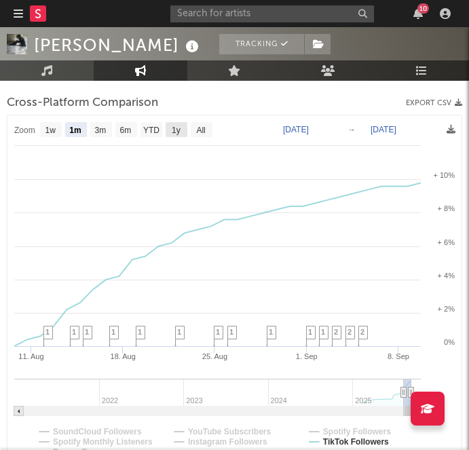
click at [175, 128] on text "1y" at bounding box center [176, 131] width 9 height 10
select select "1y"
type input "[DATE]"
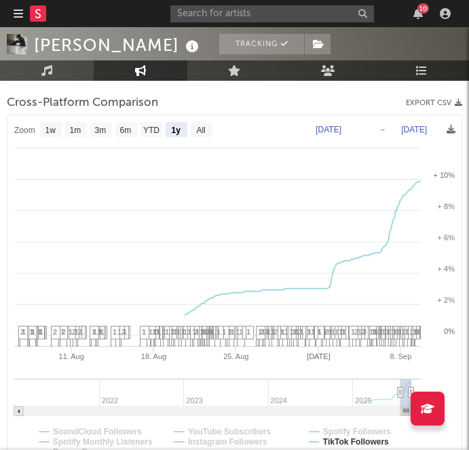
select select "1y"
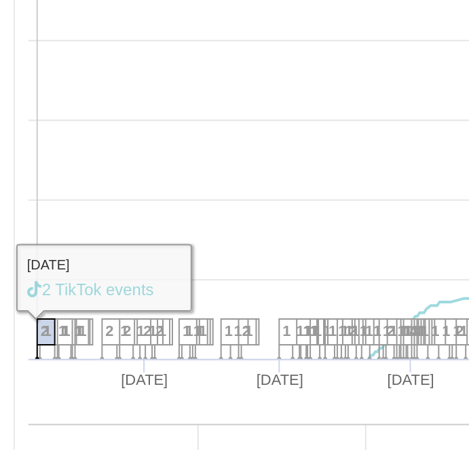
click at [21, 333] on span "2" at bounding box center [22, 332] width 4 height 8
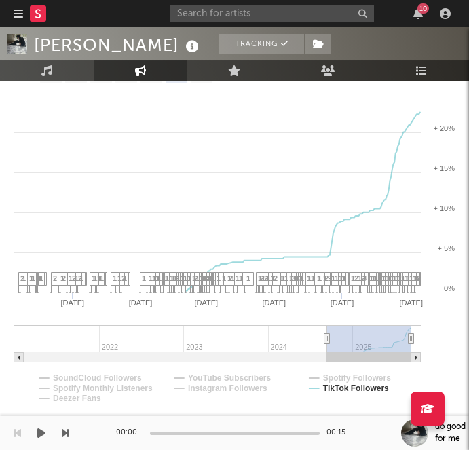
scroll to position [345, 0]
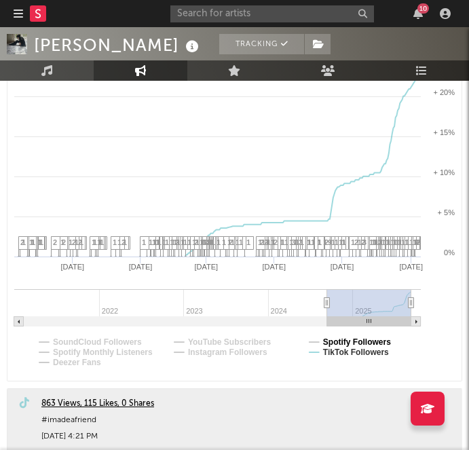
click at [332, 340] on text "Spotify Followers" at bounding box center [357, 342] width 68 height 10
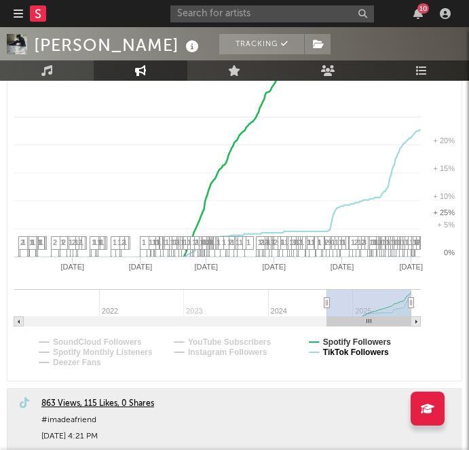
select select "1y"
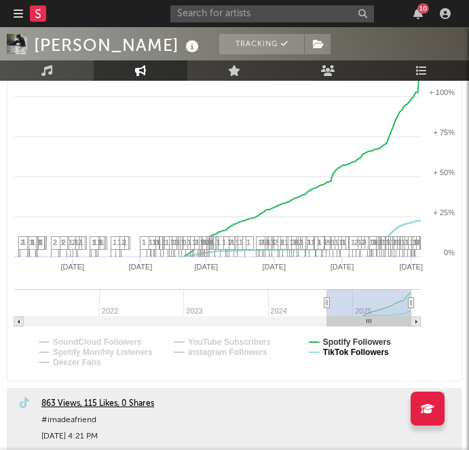
click at [332, 350] on text "TikTok Followers" at bounding box center [356, 353] width 66 height 10
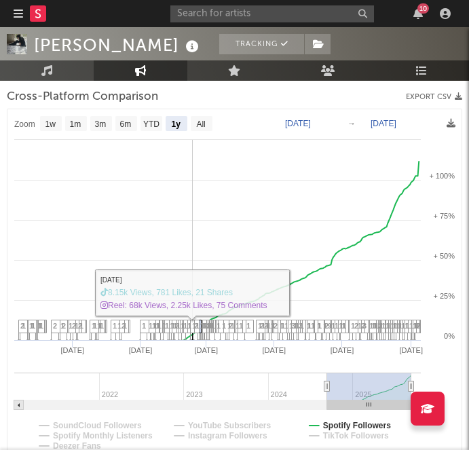
scroll to position [264, 0]
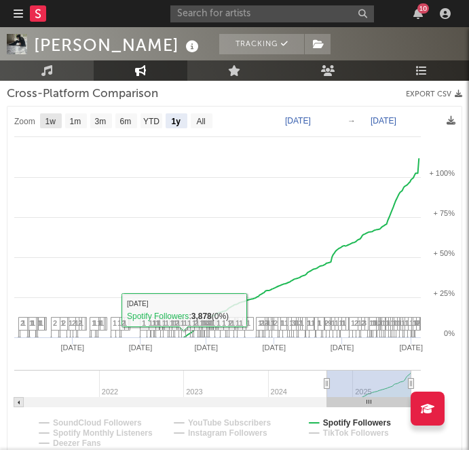
click at [53, 118] on text "1w" at bounding box center [50, 122] width 11 height 10
select select "1w"
type input "[DATE]"
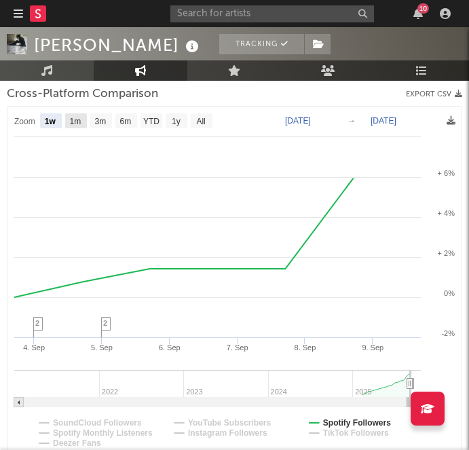
click at [75, 124] on text "1m" at bounding box center [76, 122] width 12 height 10
select select "1m"
type input "[DATE]"
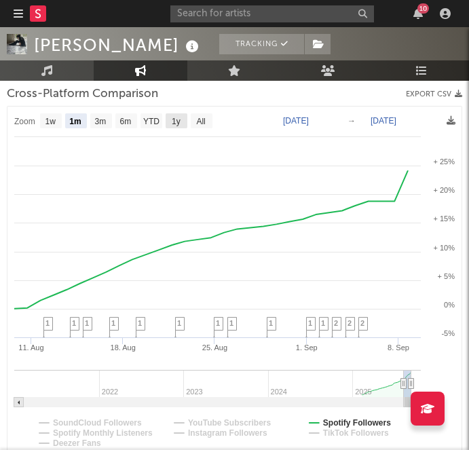
click at [178, 119] on text "1y" at bounding box center [176, 122] width 9 height 10
select select "1y"
type input "[DATE]"
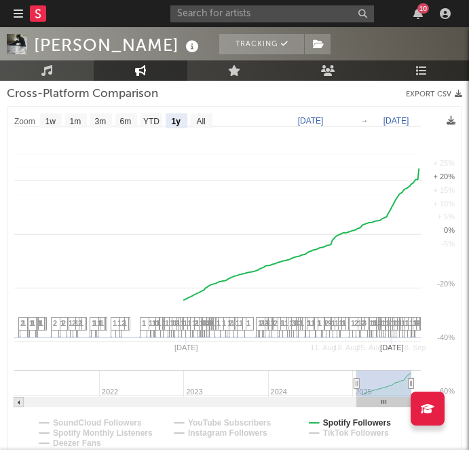
select select "1y"
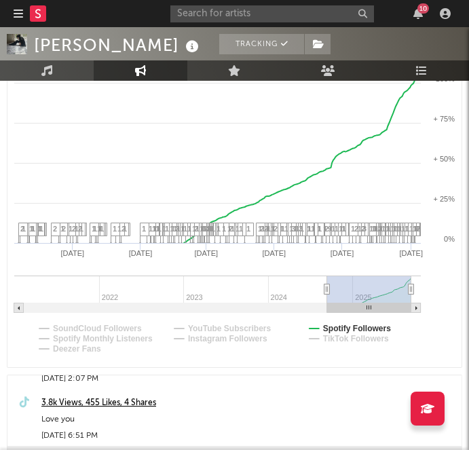
scroll to position [360, 0]
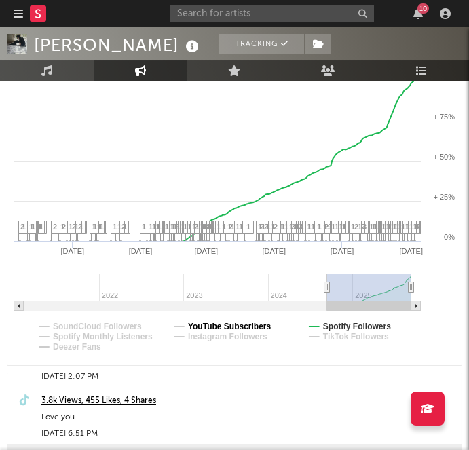
click at [205, 327] on text "YouTube Subscribers" at bounding box center [230, 327] width 84 height 10
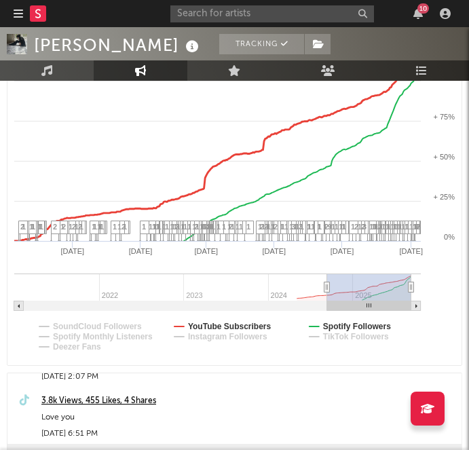
select select "1y"
click at [344, 325] on text "Spotify Followers" at bounding box center [357, 327] width 68 height 10
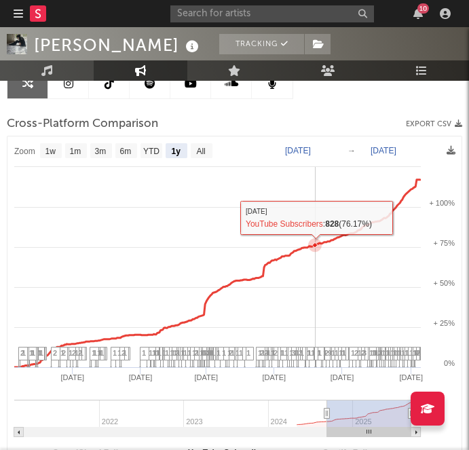
scroll to position [216, 0]
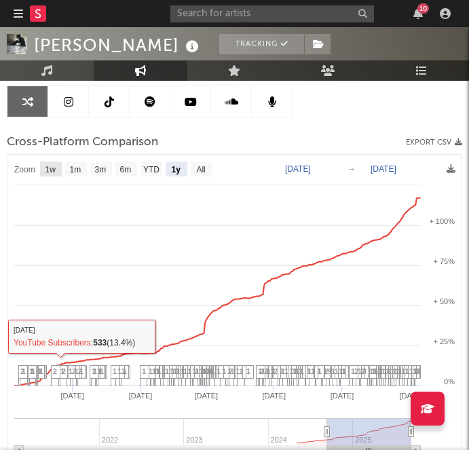
click at [55, 165] on text "1w" at bounding box center [50, 170] width 11 height 10
select select "1w"
type input "[DATE]"
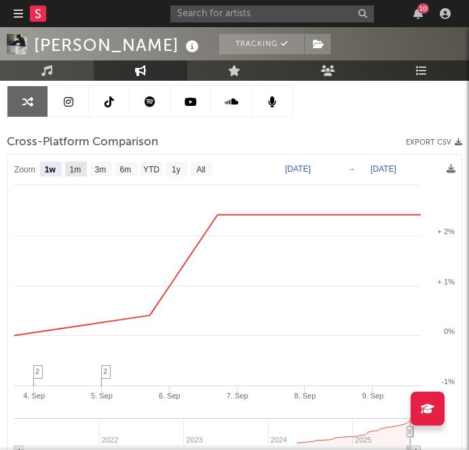
click at [79, 167] on text "1m" at bounding box center [76, 170] width 12 height 10
select select "1m"
type input "[DATE]"
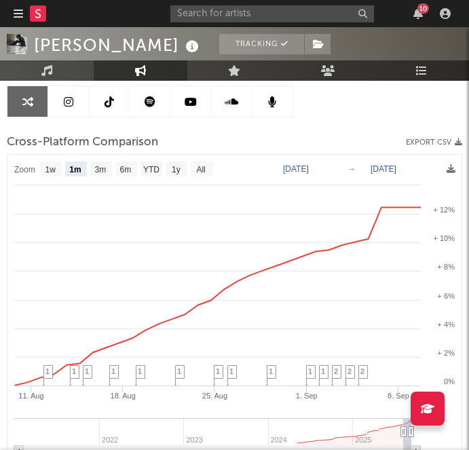
click at [178, 170] on text "1y" at bounding box center [176, 170] width 9 height 10
select select "1y"
type input "[DATE]"
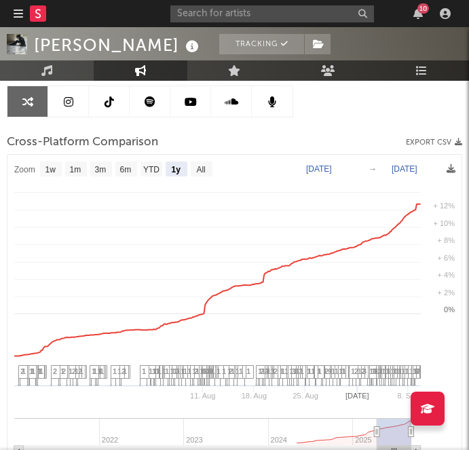
select select "1y"
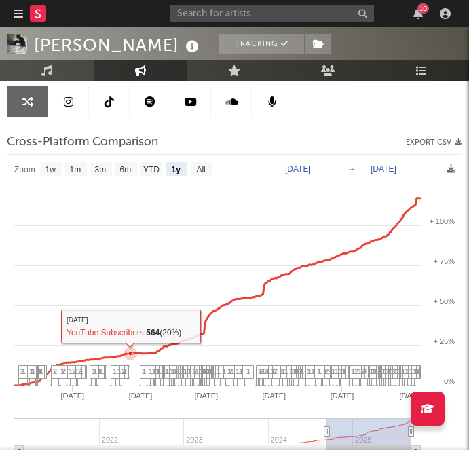
scroll to position [0, 0]
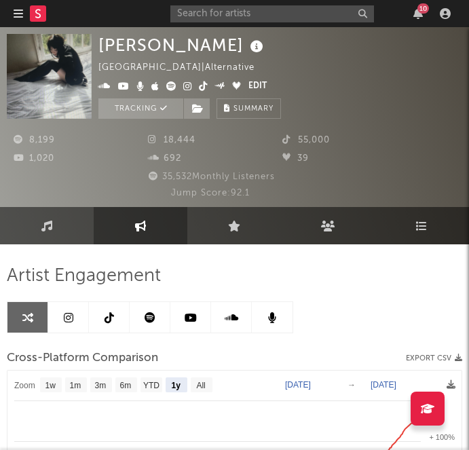
click at [152, 141] on icon at bounding box center [155, 139] width 14 height 9
click at [179, 141] on span "18,444" at bounding box center [172, 140] width 48 height 9
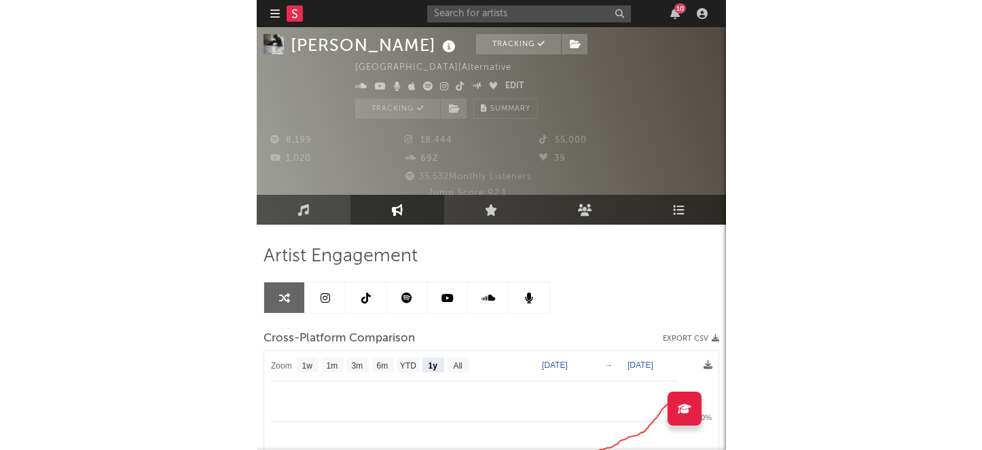
scroll to position [14, 0]
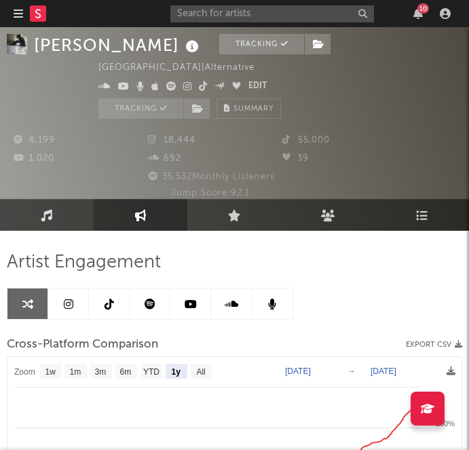
click at [61, 213] on link "Music" at bounding box center [47, 215] width 94 height 32
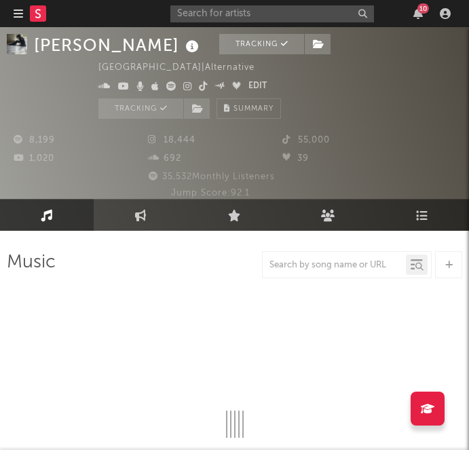
click at [189, 92] on span at bounding box center [173, 87] width 150 height 16
select select "6m"
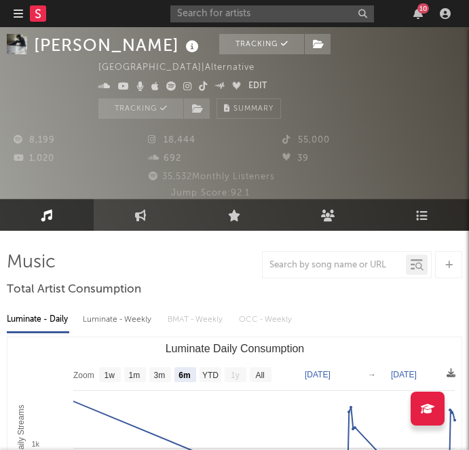
click at [188, 86] on icon at bounding box center [187, 86] width 9 height 10
click at [200, 84] on icon at bounding box center [203, 86] width 9 height 10
click at [168, 90] on icon at bounding box center [171, 86] width 10 height 10
click at [121, 88] on icon at bounding box center [124, 86] width 12 height 10
